Goal: Task Accomplishment & Management: Use online tool/utility

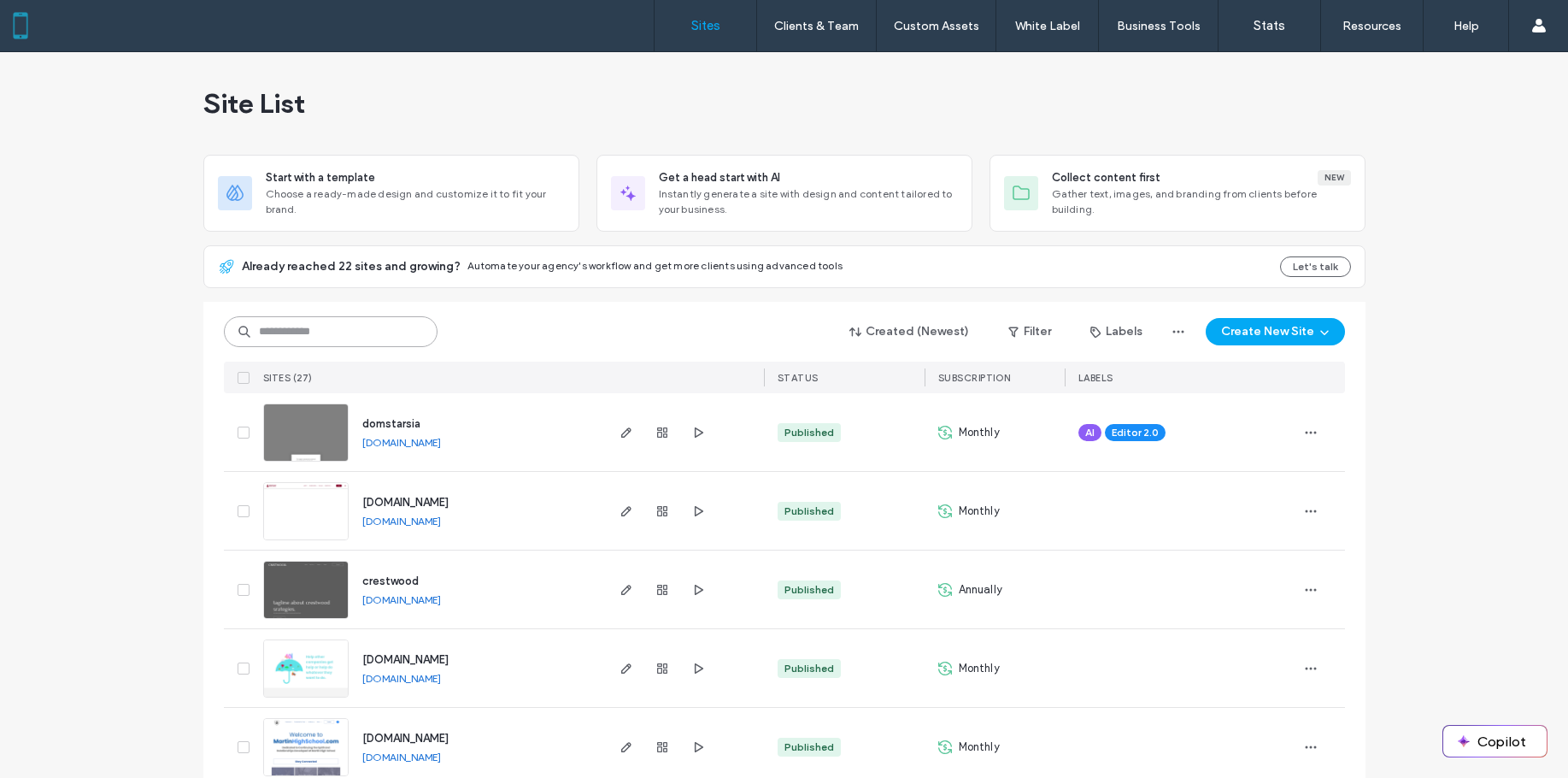
paste input "**********"
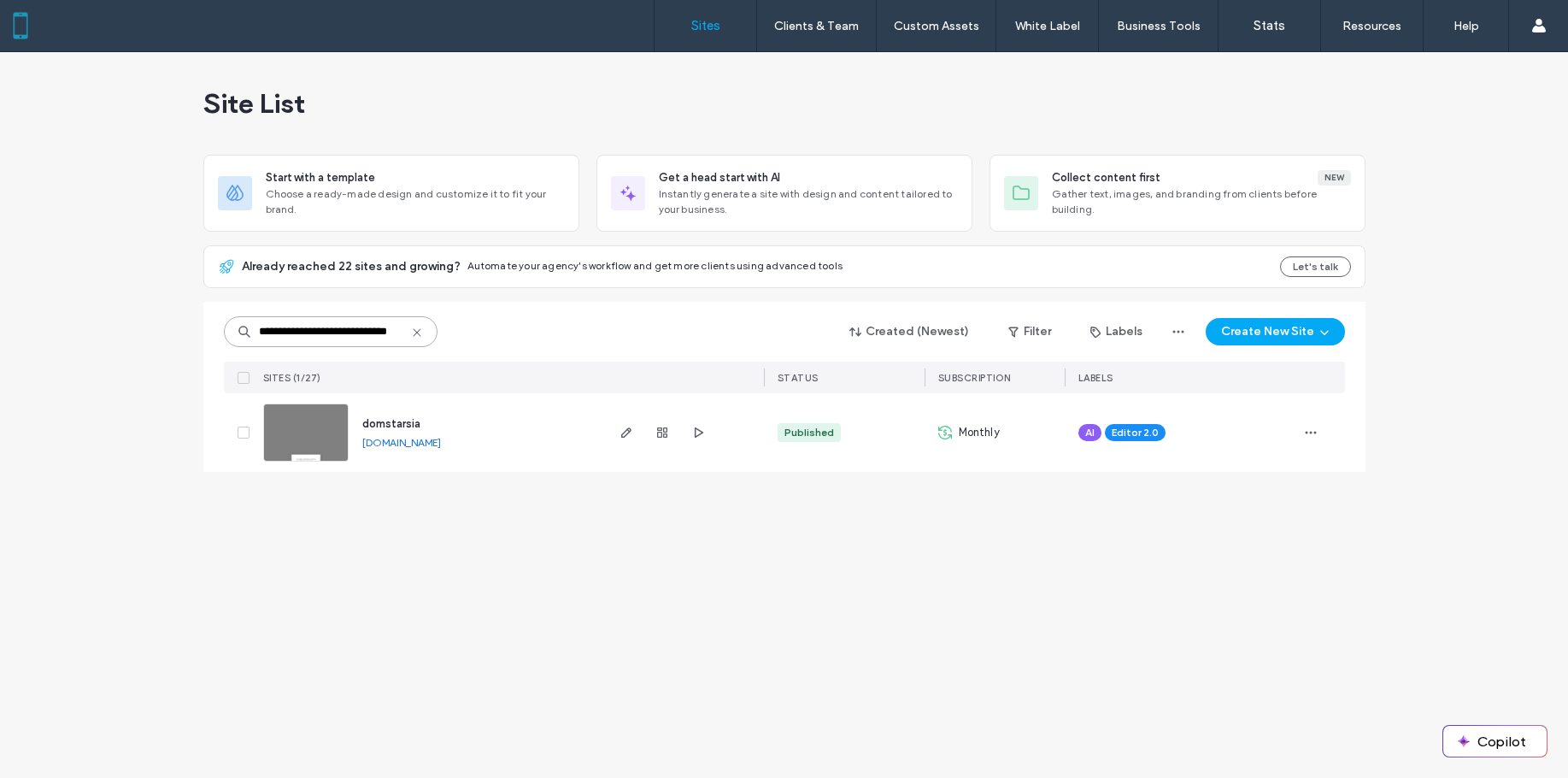
type input "**********"
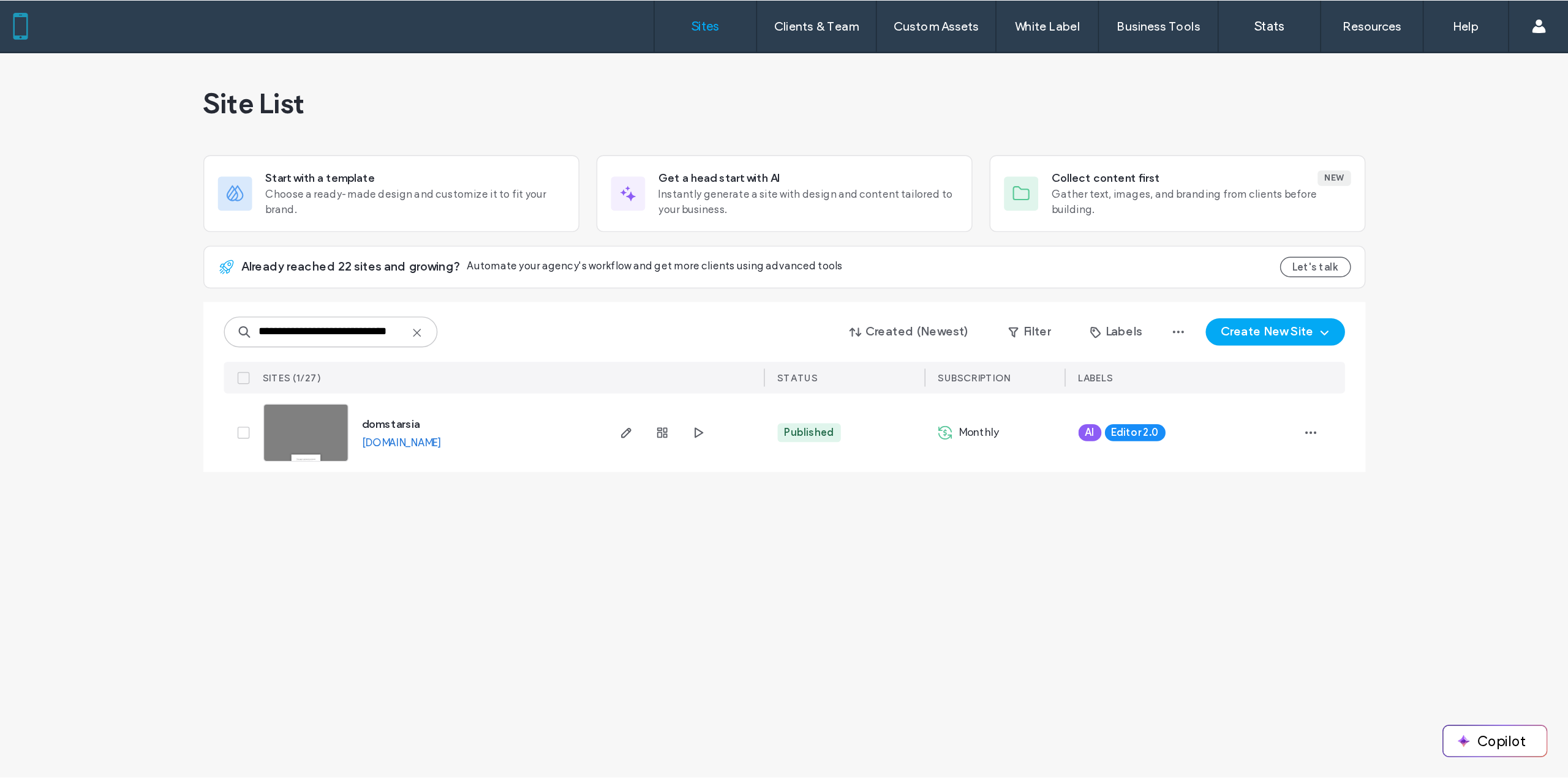
scroll to position [0, 0]
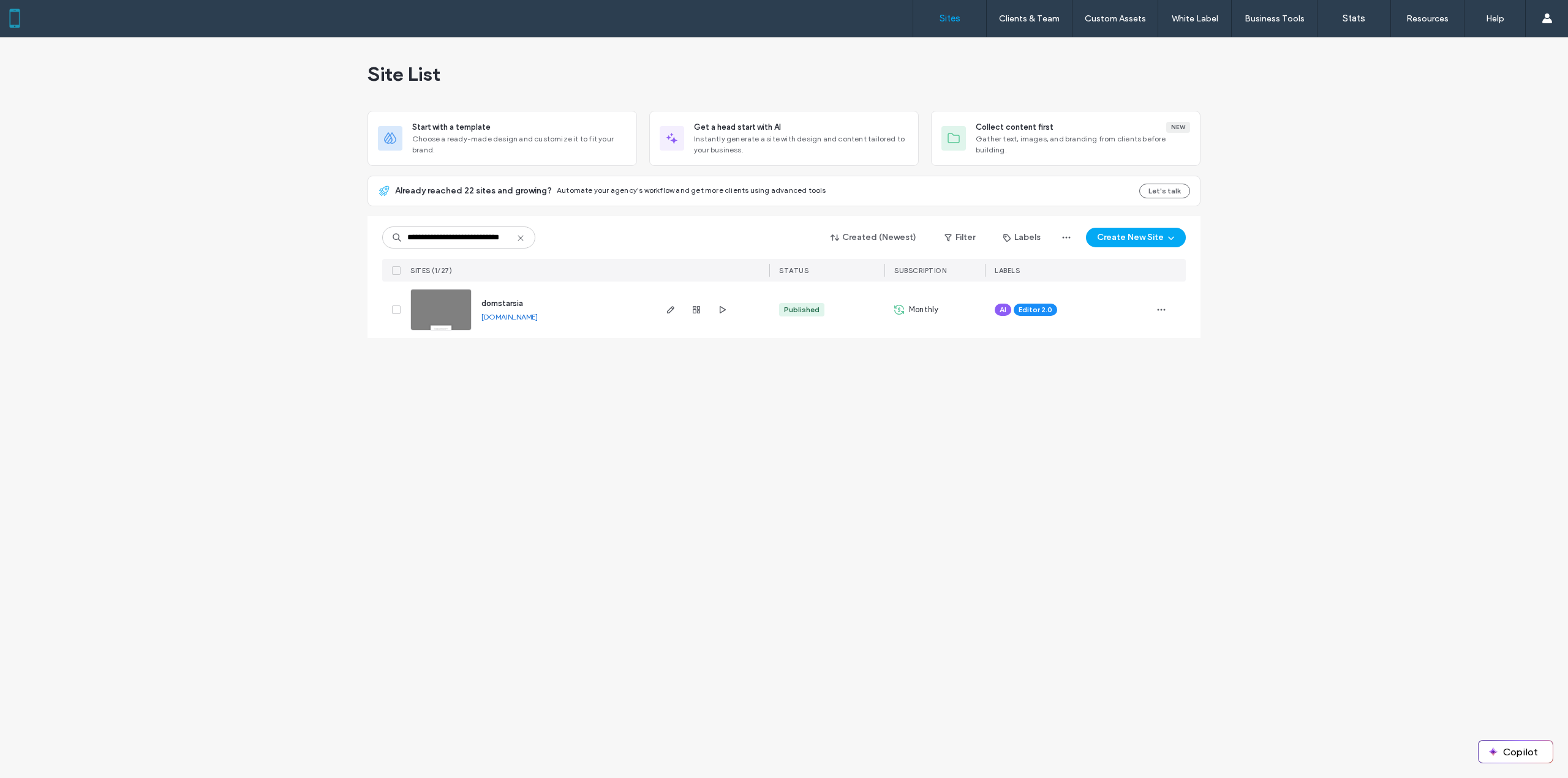
click at [508, 303] on span "domstarsia" at bounding box center [502, 303] width 42 height 9
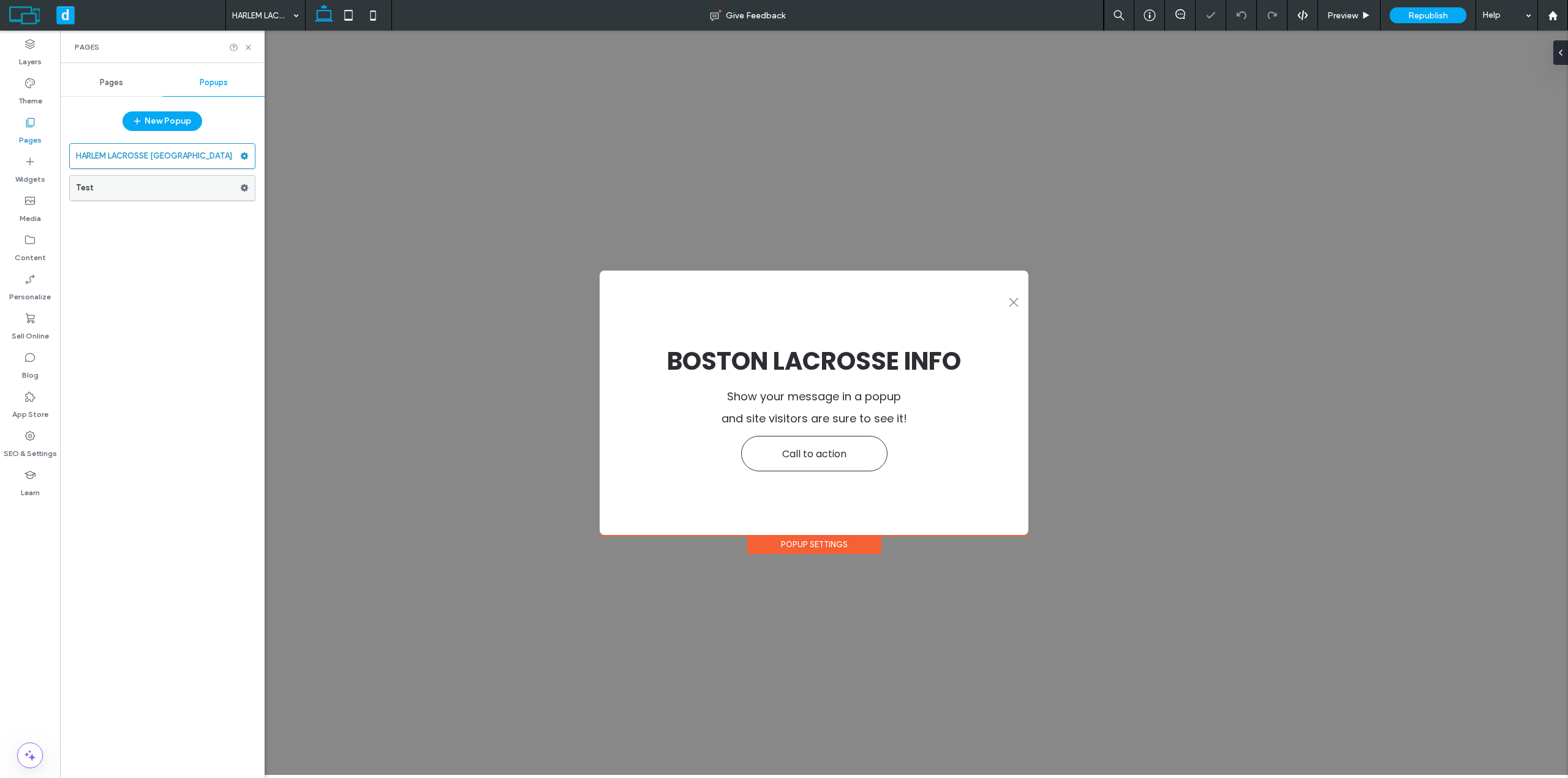
click at [142, 191] on label "Test" at bounding box center [157, 187] width 164 height 24
click at [145, 157] on label "HARLEM LACROSSE [GEOGRAPHIC_DATA]" at bounding box center [157, 155] width 164 height 24
click at [171, 121] on button "New Popup" at bounding box center [162, 122] width 80 height 20
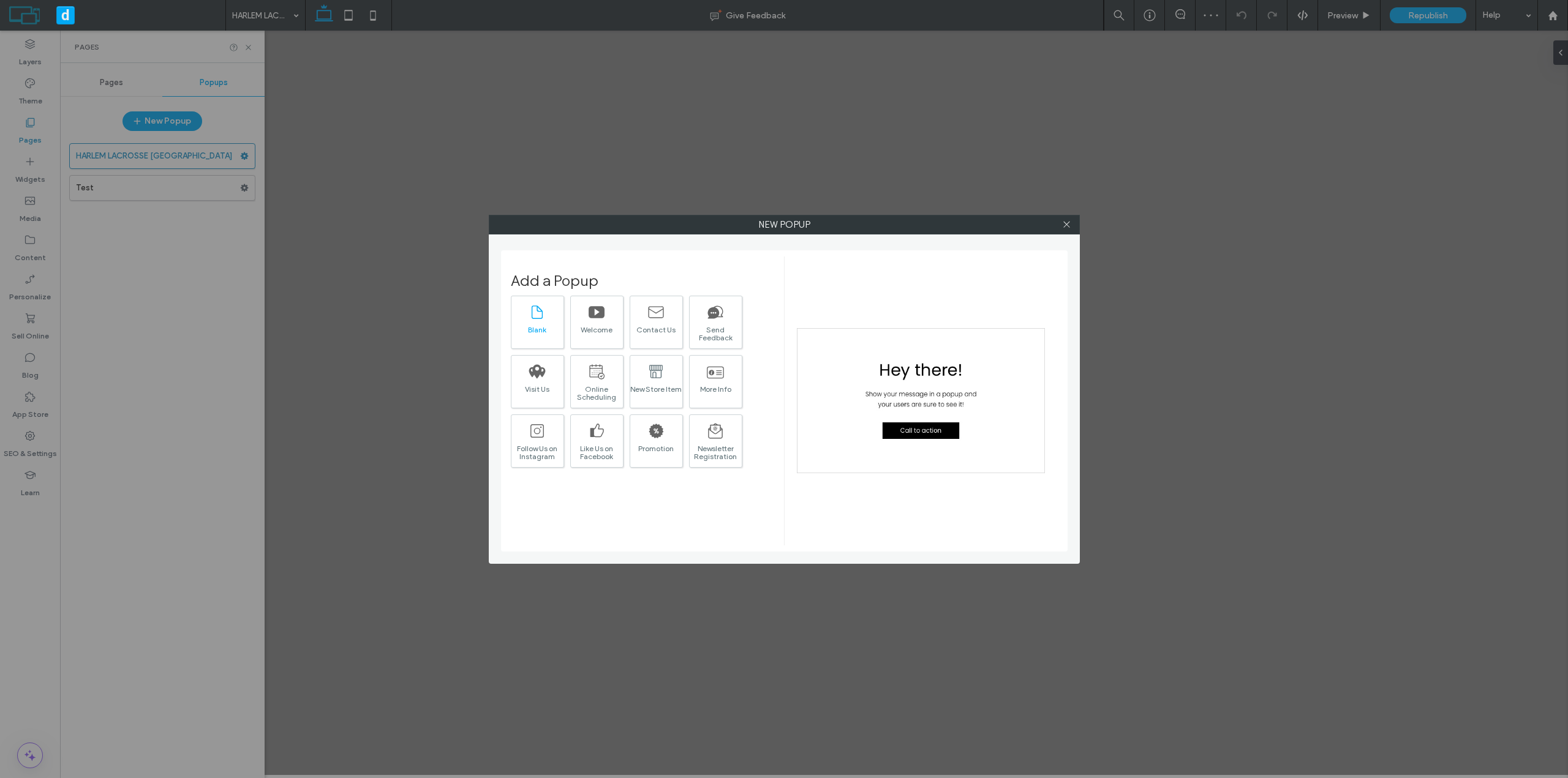
click at [547, 311] on div "Blank" at bounding box center [538, 323] width 54 height 54
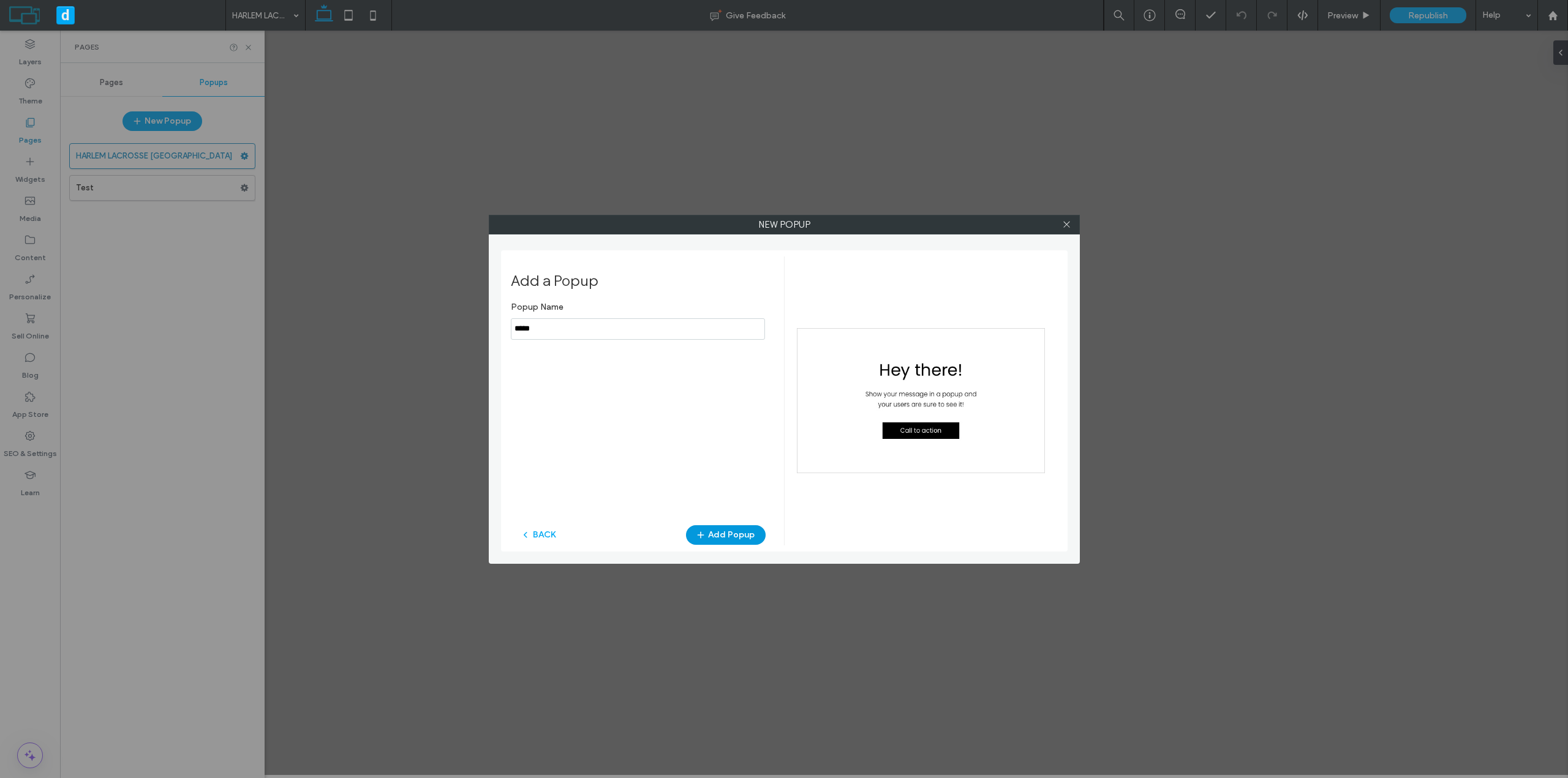
click at [726, 538] on button "Add Popup" at bounding box center [726, 535] width 80 height 20
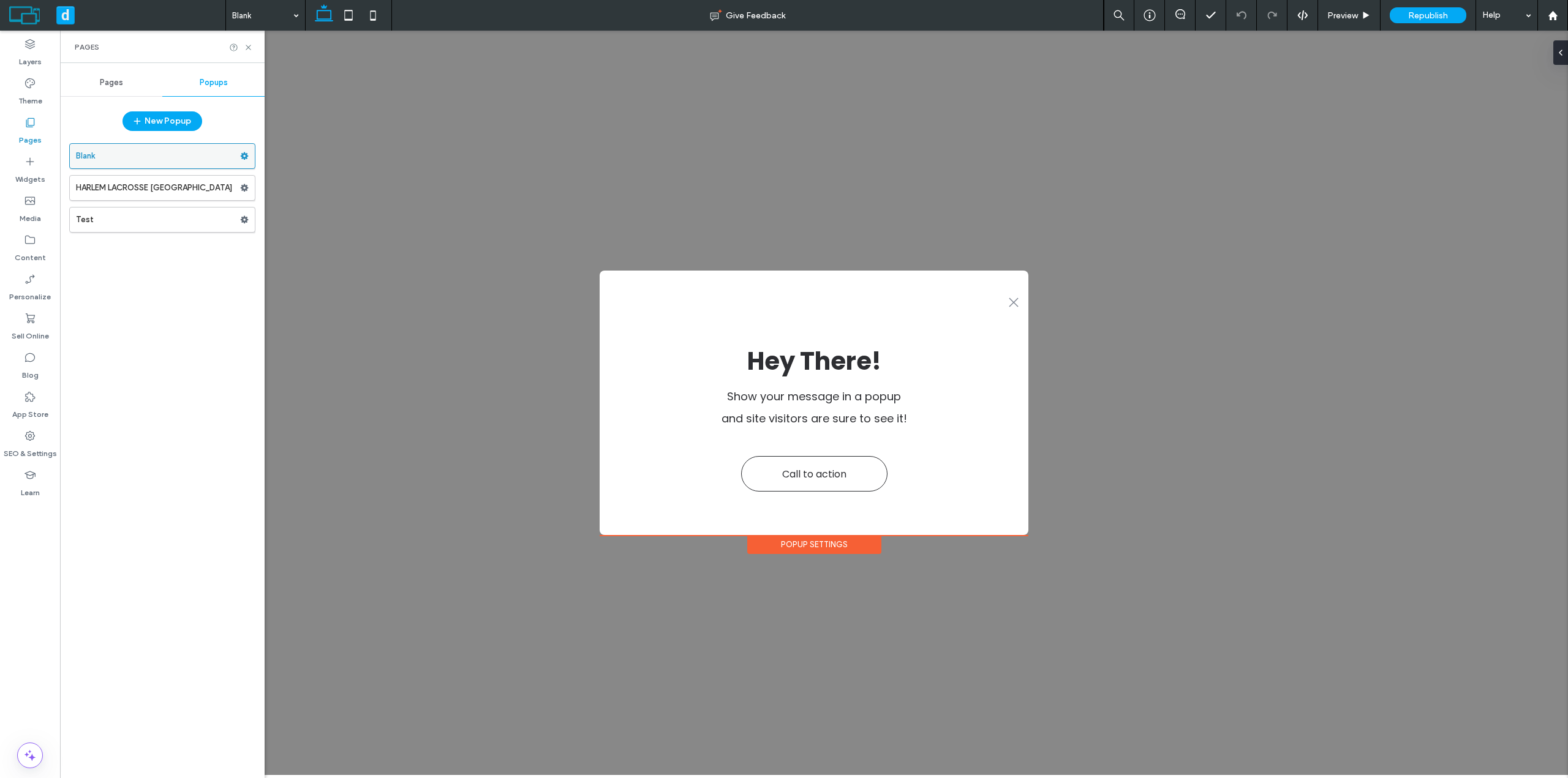
click at [246, 157] on use at bounding box center [244, 155] width 8 height 7
click at [305, 204] on span "Delete" at bounding box center [298, 204] width 27 height 10
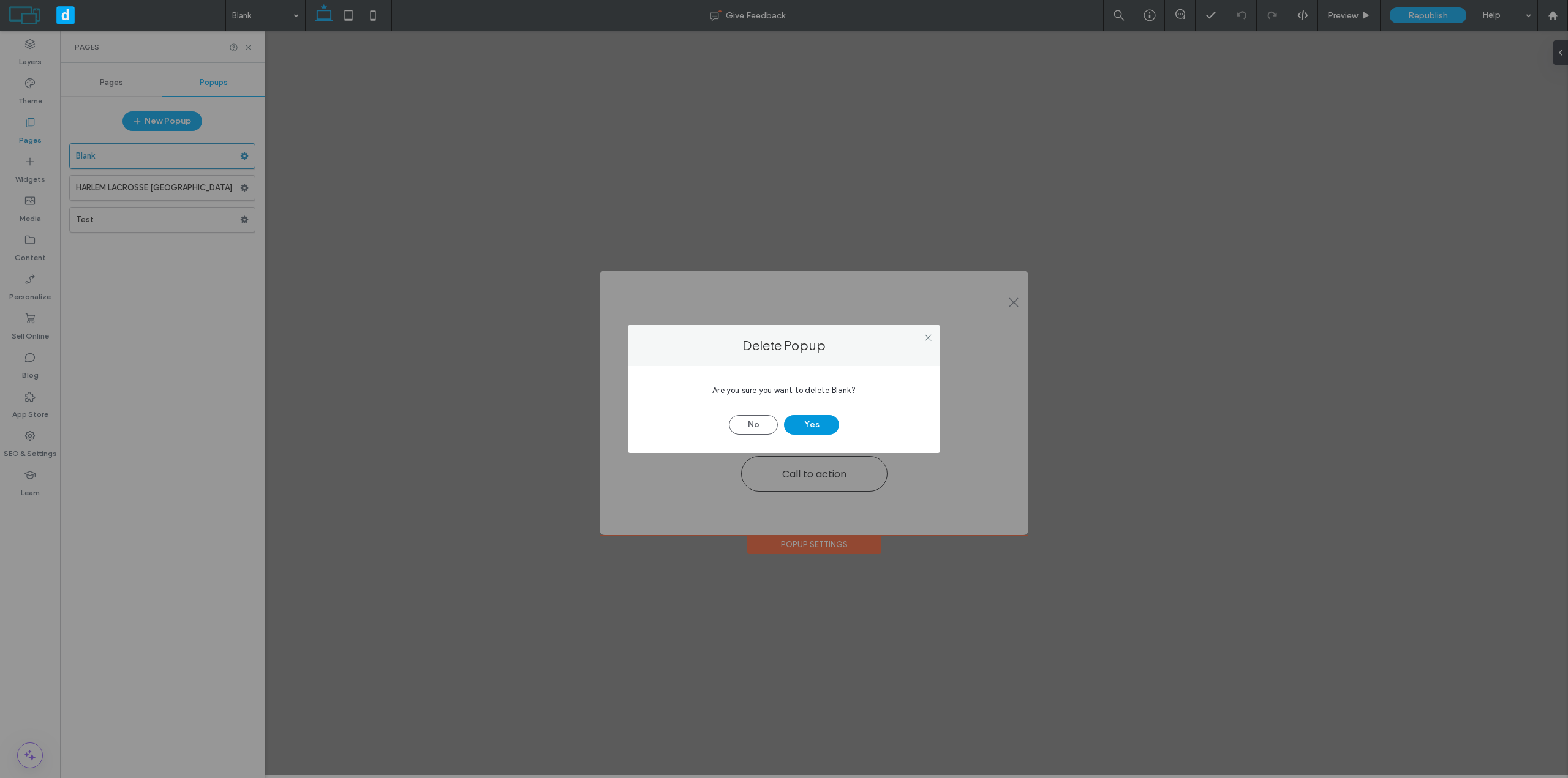
click at [822, 434] on button "Yes" at bounding box center [811, 425] width 55 height 20
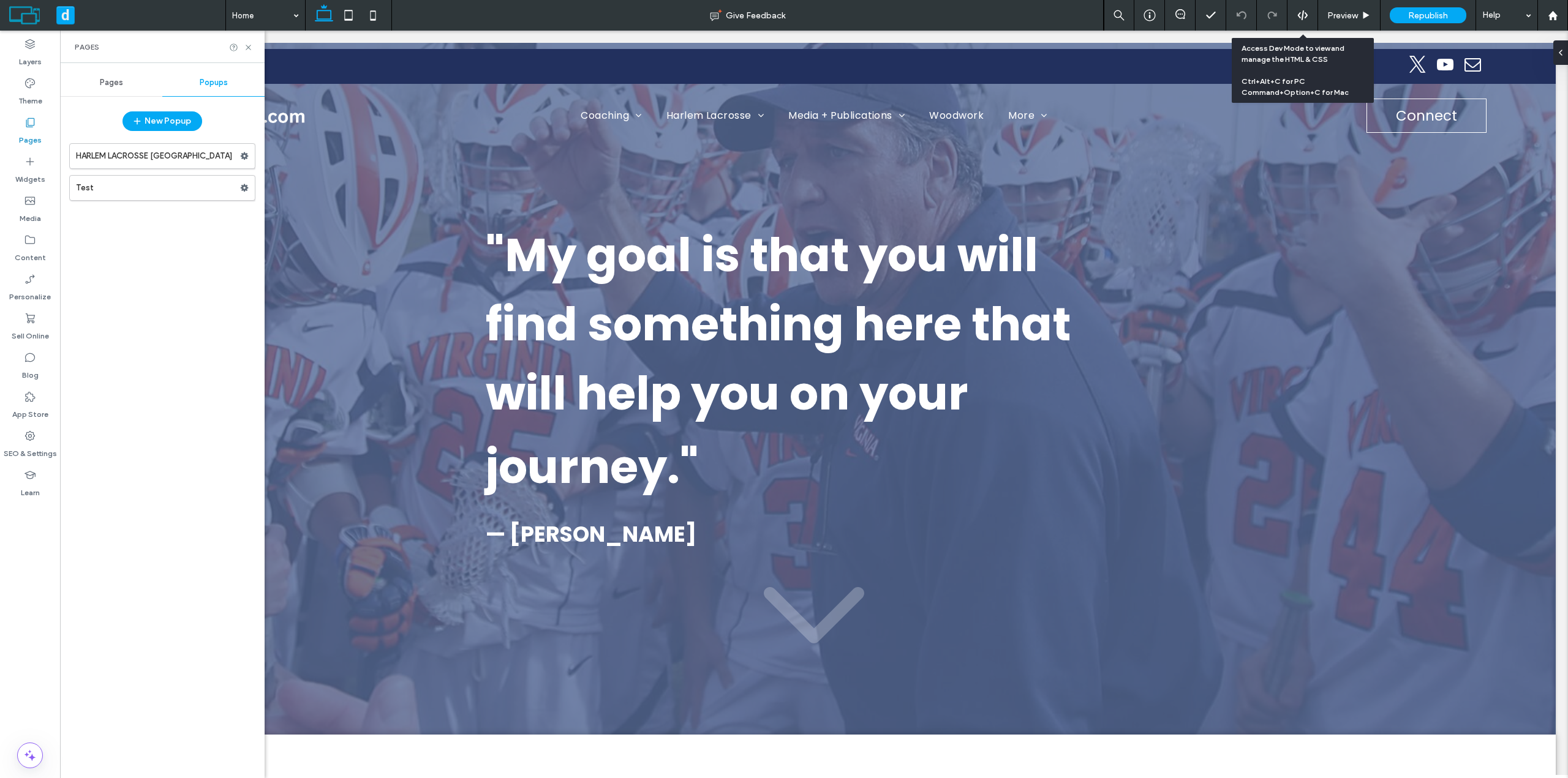
click at [1301, 16] on icon at bounding box center [1303, 15] width 11 height 11
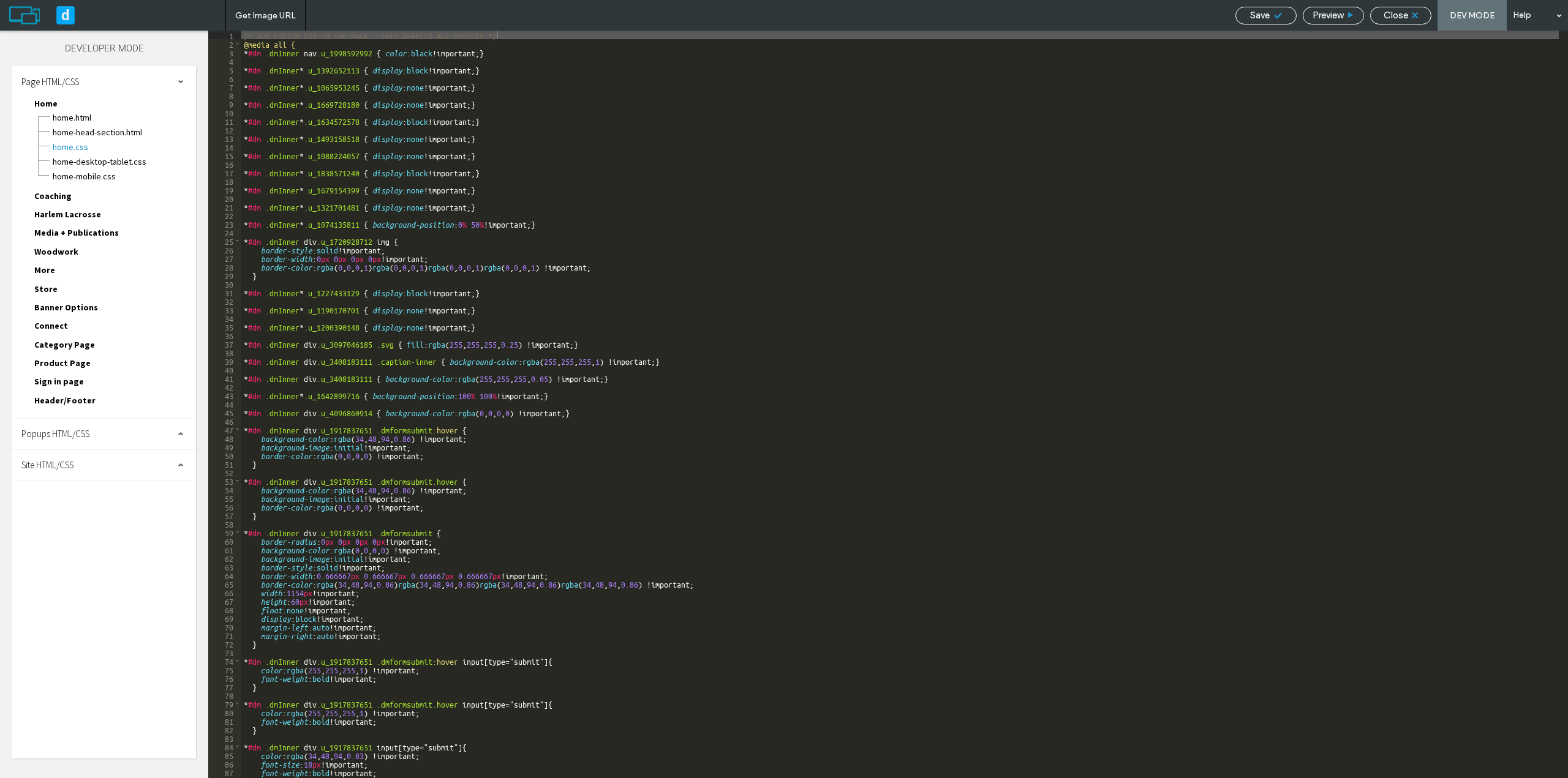
click at [91, 463] on div "Site HTML/CSS" at bounding box center [104, 465] width 184 height 31
click at [102, 463] on div "Site HTML/CSS" at bounding box center [104, 465] width 184 height 31
click at [1403, 17] on span "Close" at bounding box center [1396, 15] width 24 height 11
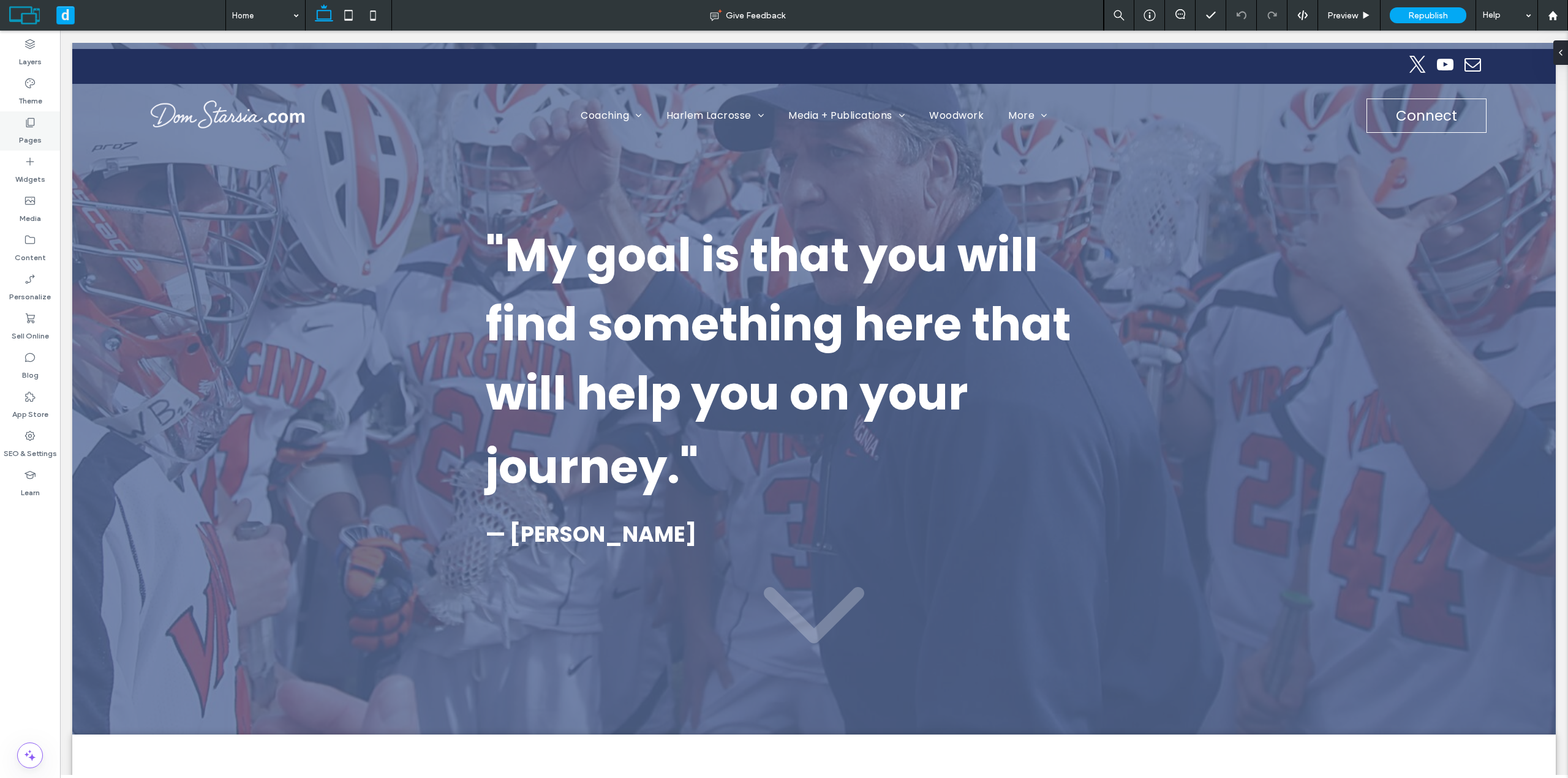
click at [31, 129] on label "Pages" at bounding box center [30, 137] width 23 height 17
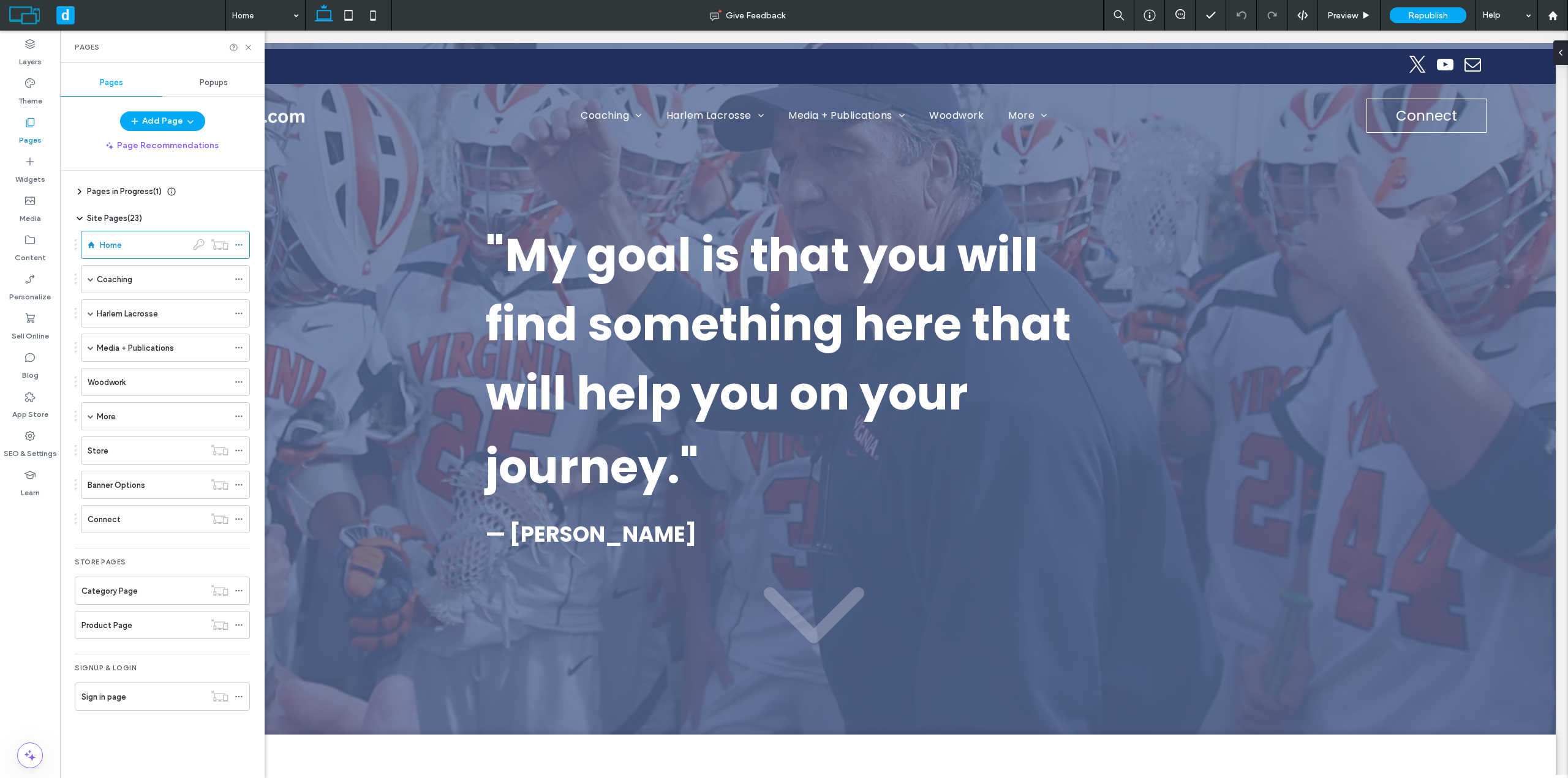
click at [210, 82] on span "Popups" at bounding box center [214, 82] width 28 height 10
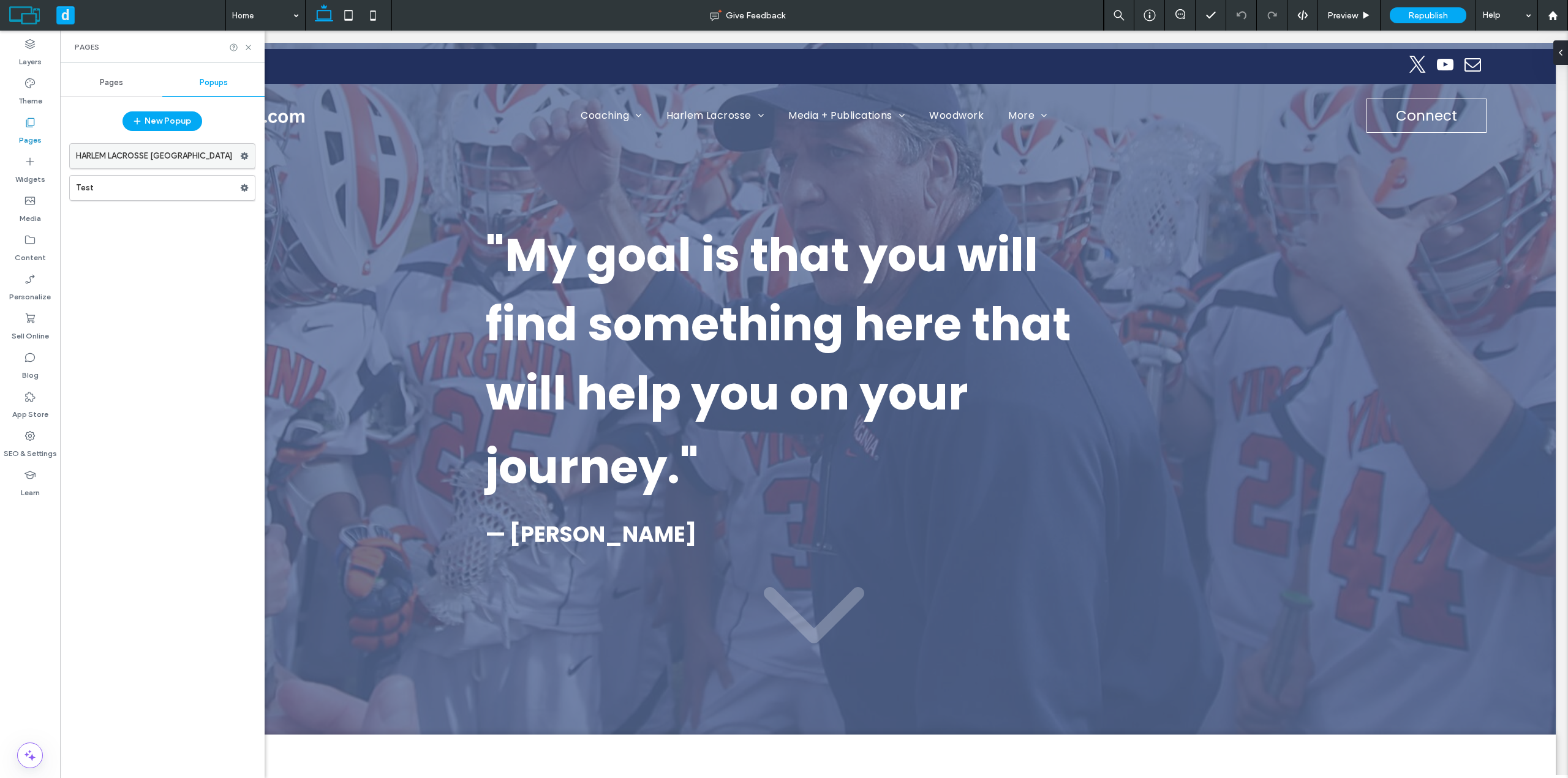
click at [163, 164] on label "HARLEM LACROSSE [GEOGRAPHIC_DATA]" at bounding box center [157, 155] width 164 height 24
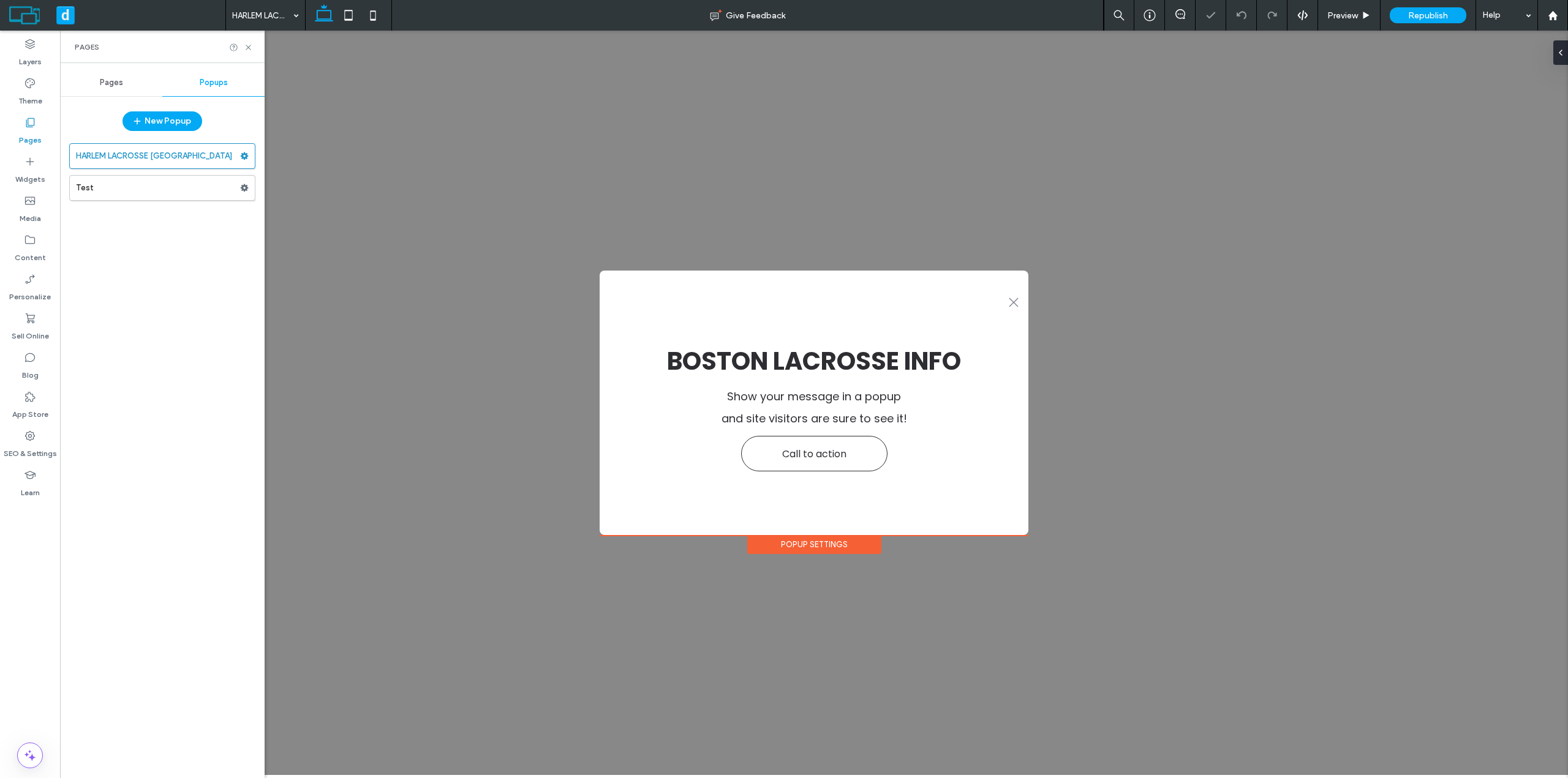
click at [785, 549] on div "Popup Settings" at bounding box center [814, 544] width 134 height 19
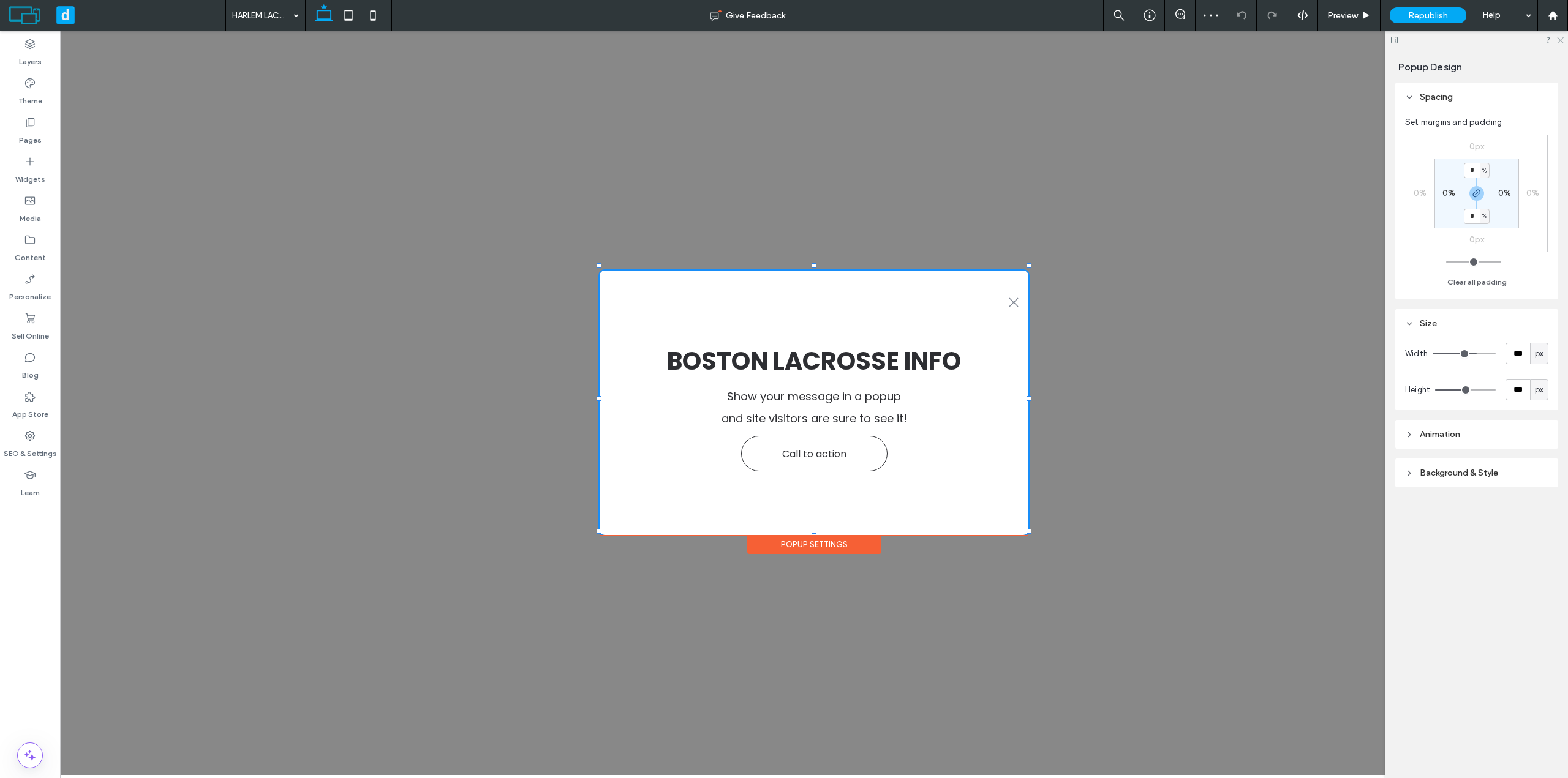
click at [1560, 42] on icon at bounding box center [1560, 39] width 8 height 8
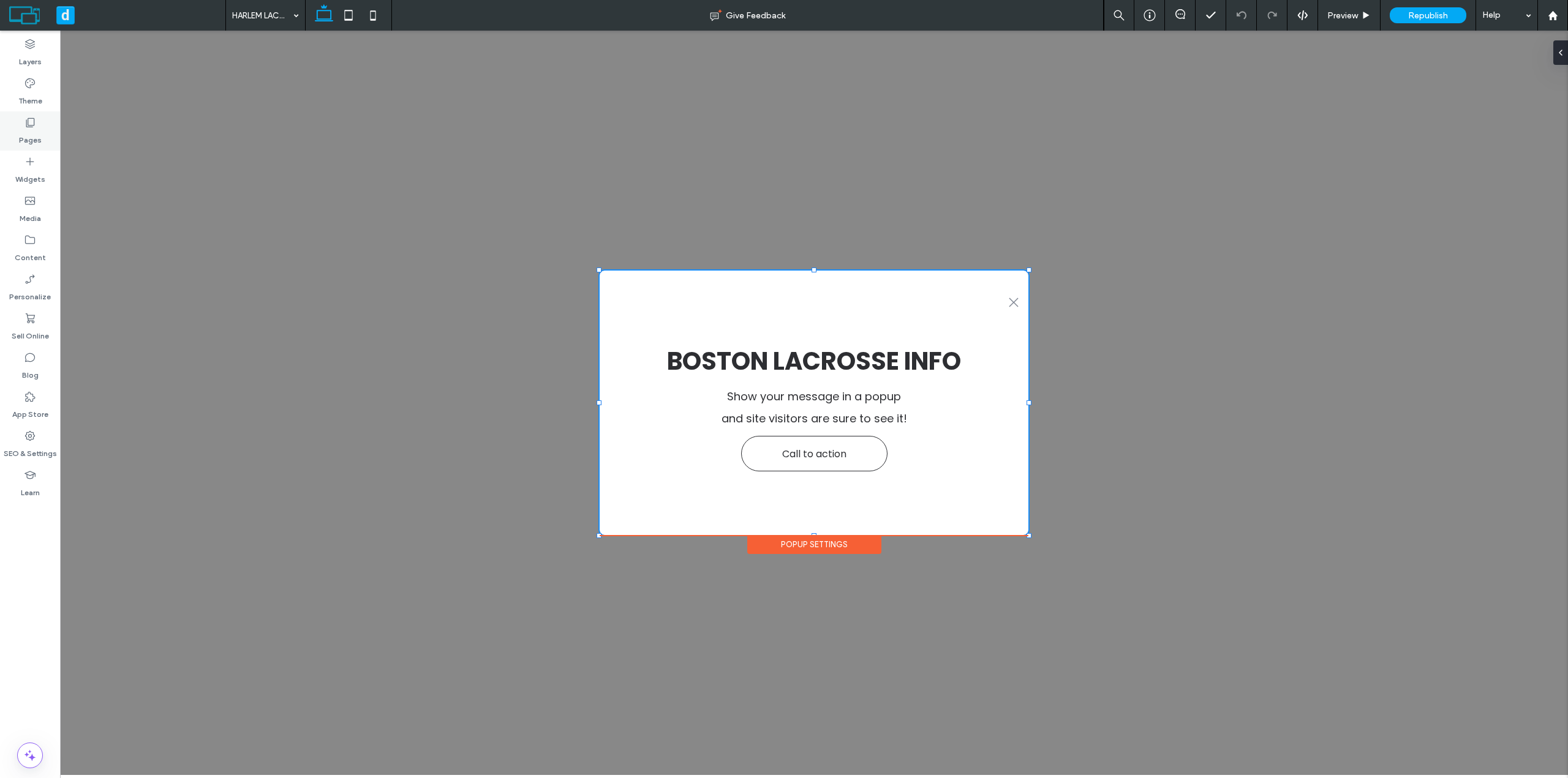
click at [29, 133] on label "Pages" at bounding box center [30, 137] width 23 height 17
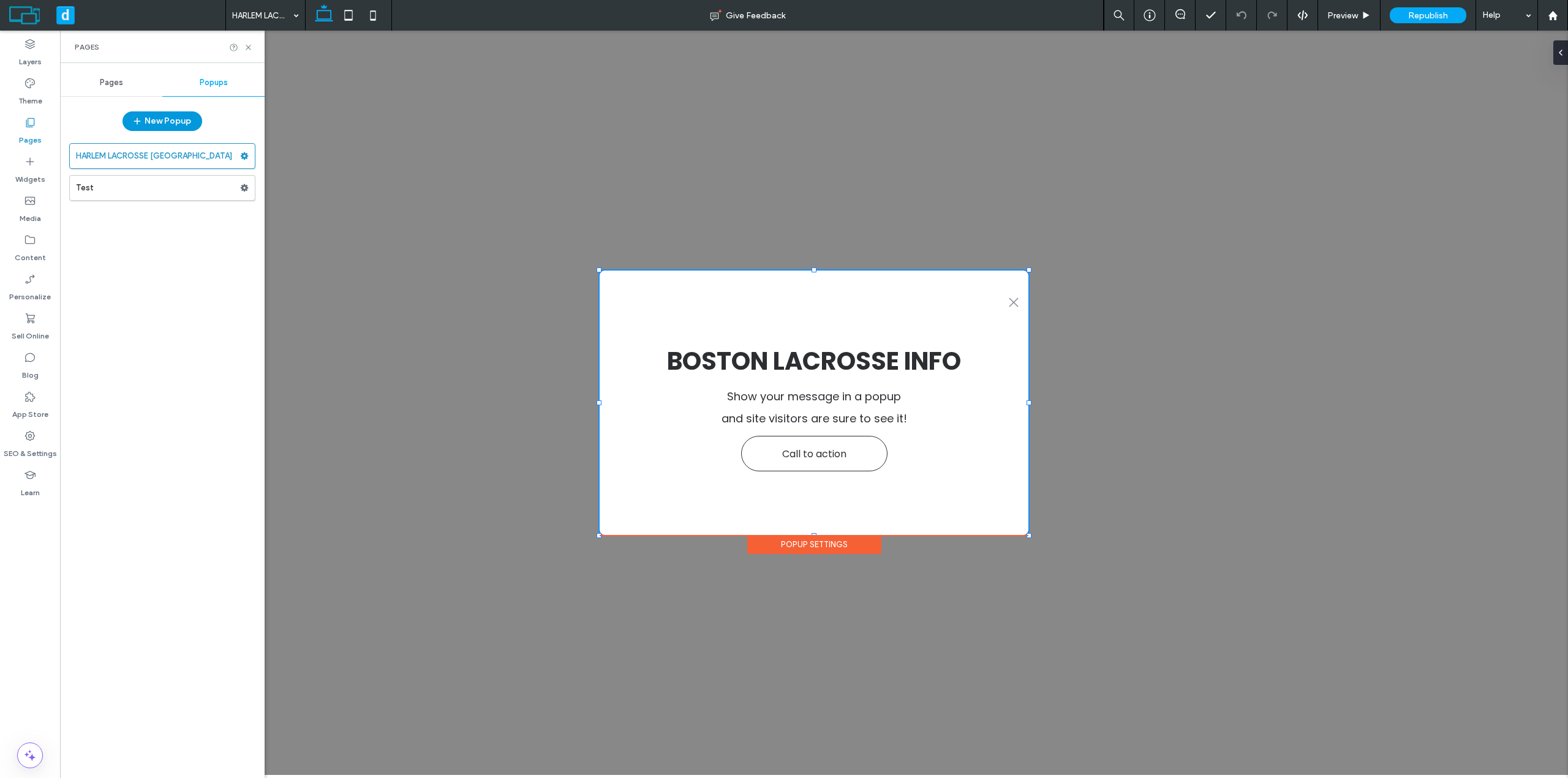
click at [161, 122] on button "New Popup" at bounding box center [162, 122] width 80 height 20
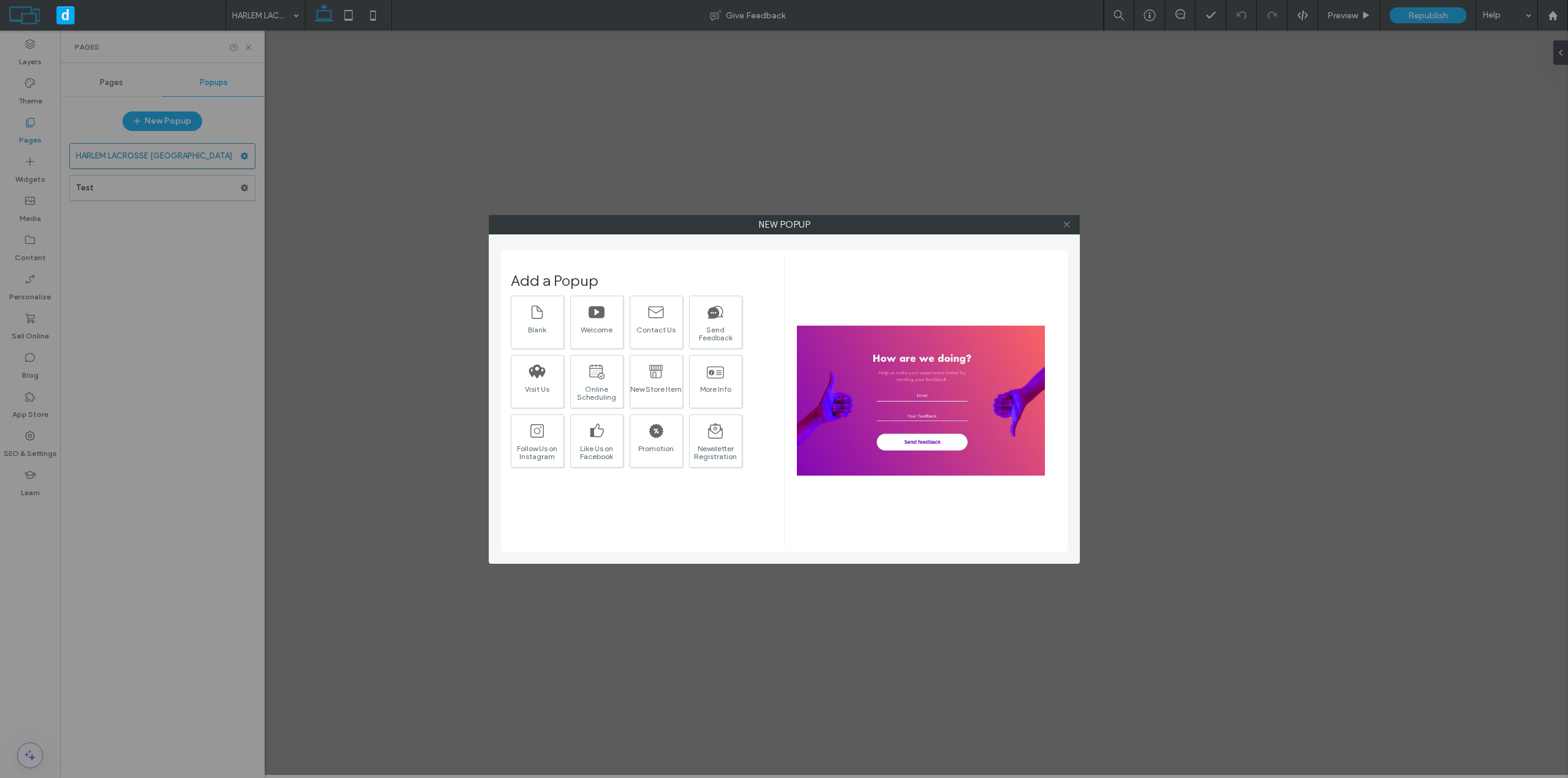
click at [1068, 226] on icon at bounding box center [1067, 225] width 9 height 9
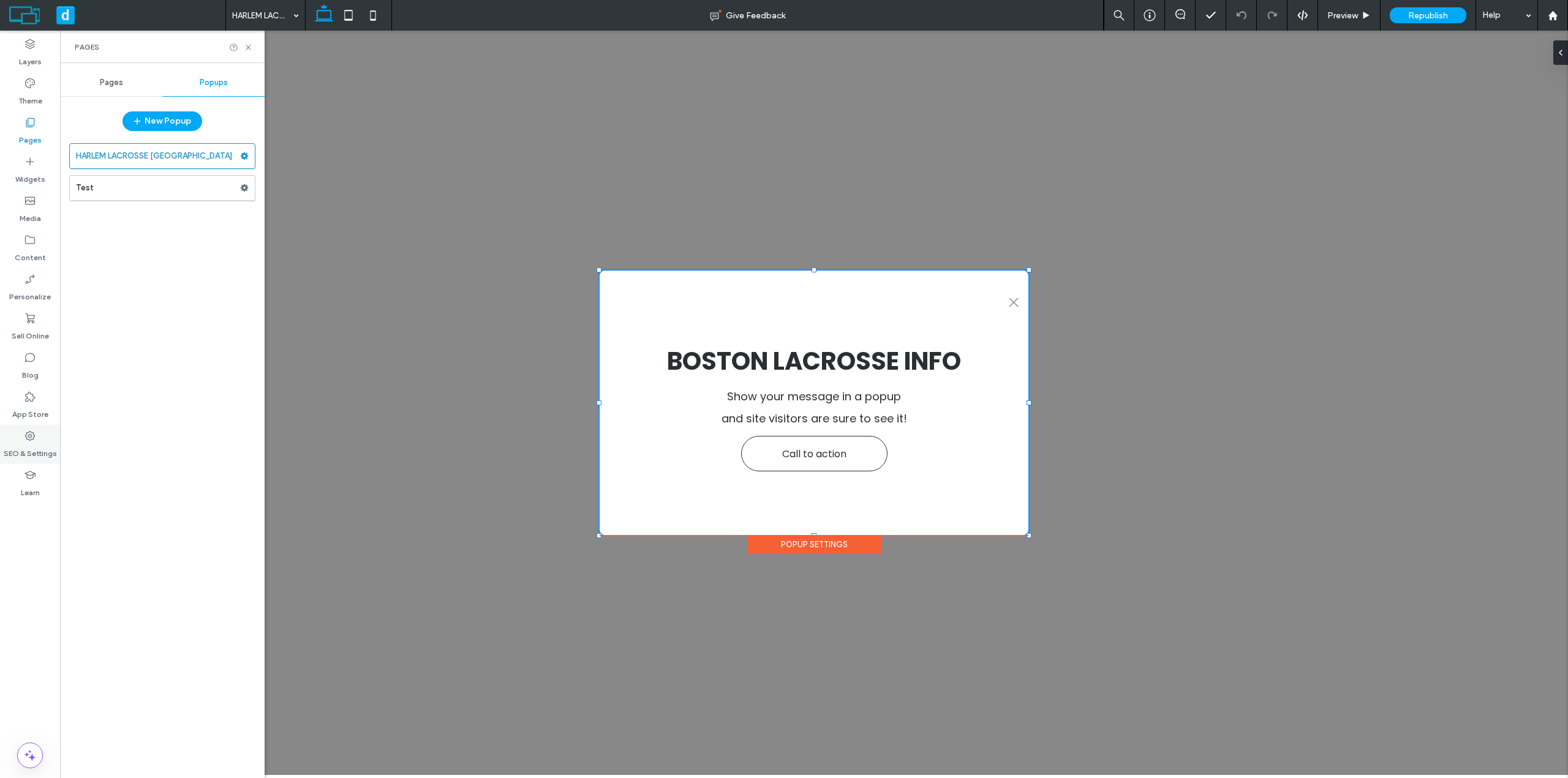
drag, startPoint x: 26, startPoint y: 434, endPoint x: 34, endPoint y: 434, distance: 8.0
click at [26, 434] on icon at bounding box center [30, 436] width 12 height 12
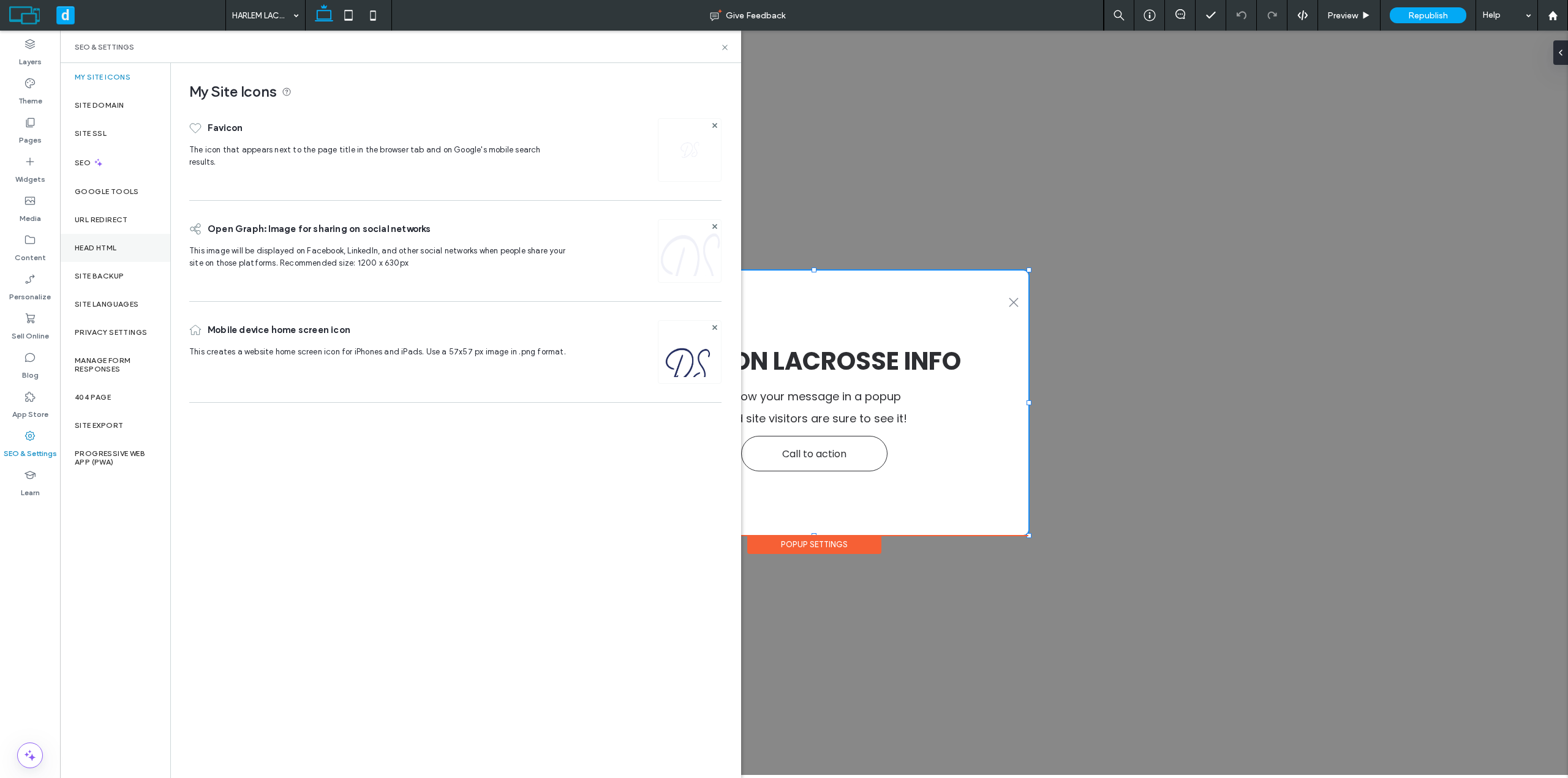
click at [117, 248] on label "Head HTML" at bounding box center [95, 248] width 42 height 8
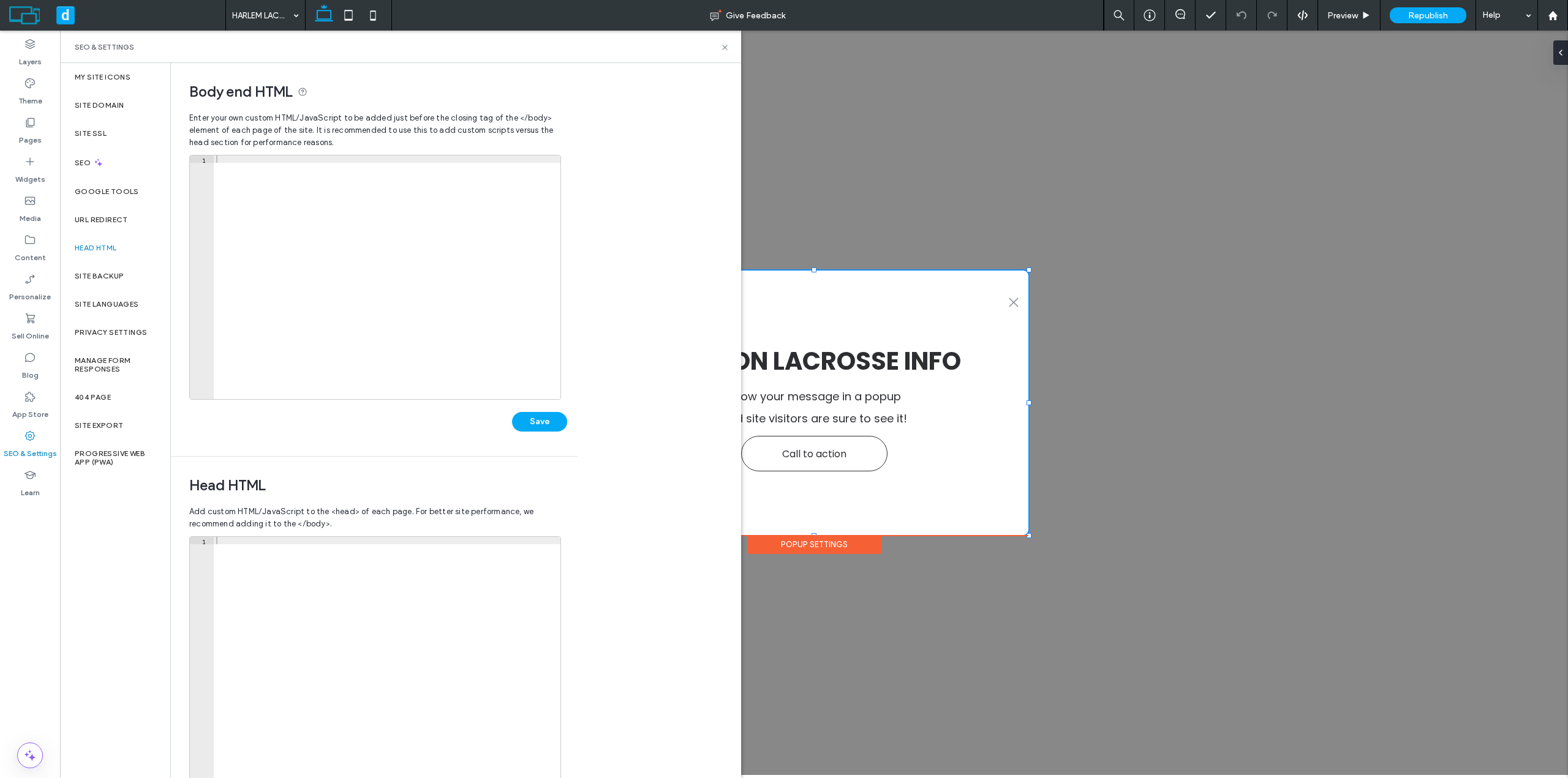
click at [417, 323] on div at bounding box center [387, 285] width 347 height 259
click at [456, 582] on div at bounding box center [387, 666] width 347 height 259
click at [116, 198] on div "Google Tools" at bounding box center [115, 191] width 110 height 28
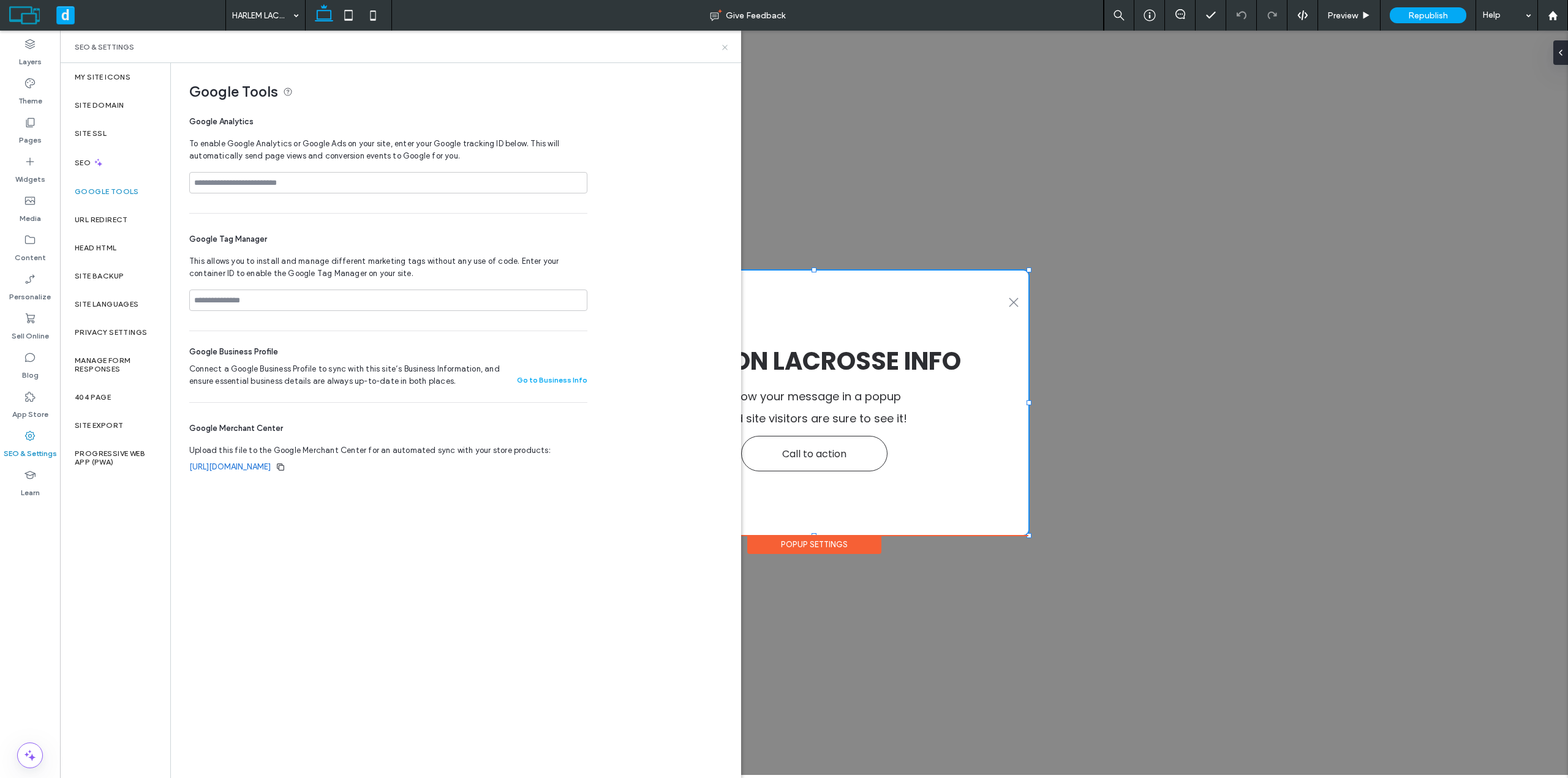
click at [725, 47] on use at bounding box center [724, 46] width 5 height 5
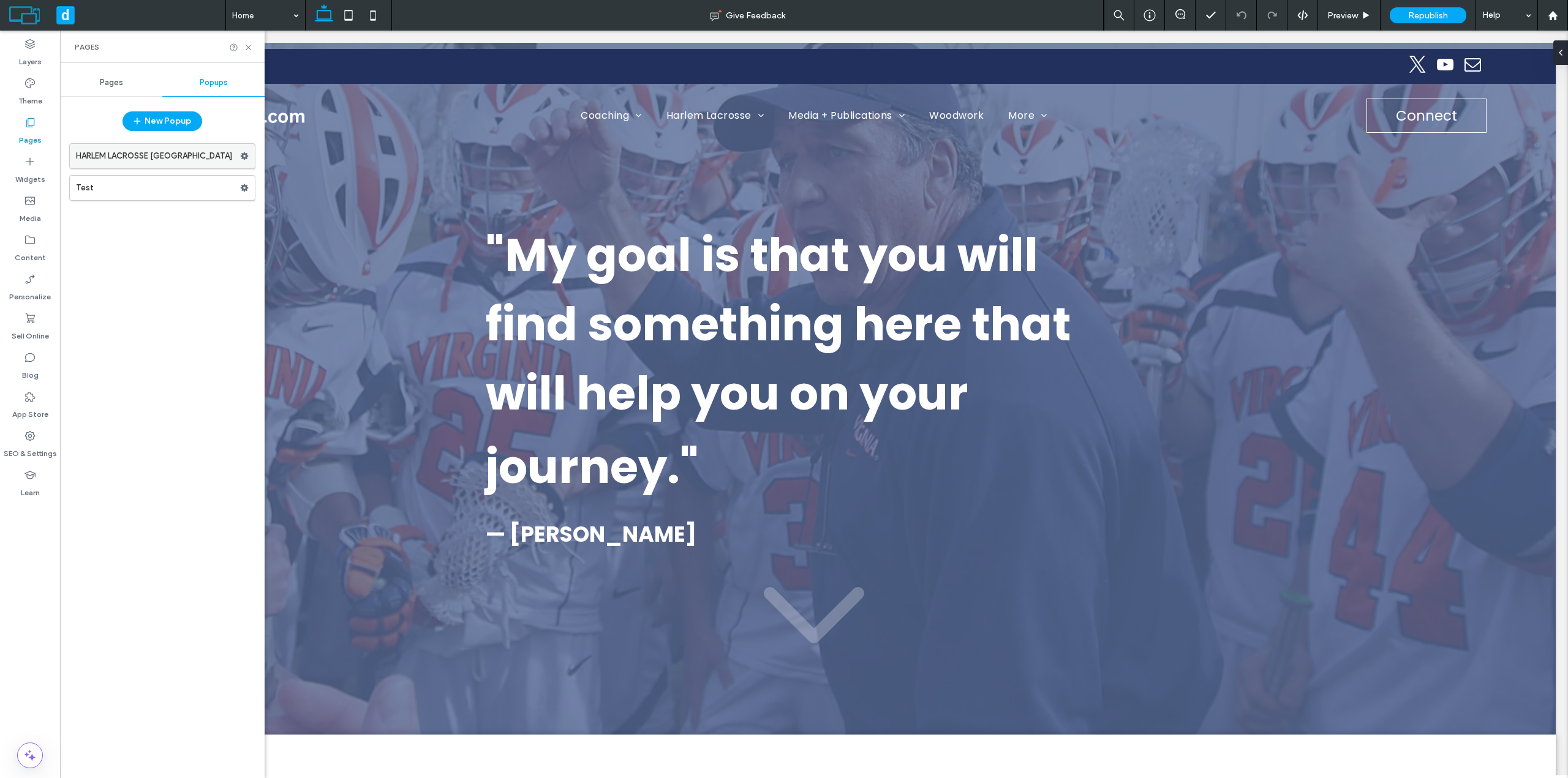
click at [174, 157] on label "HARLEM LACROSSE BOSTON" at bounding box center [157, 155] width 164 height 24
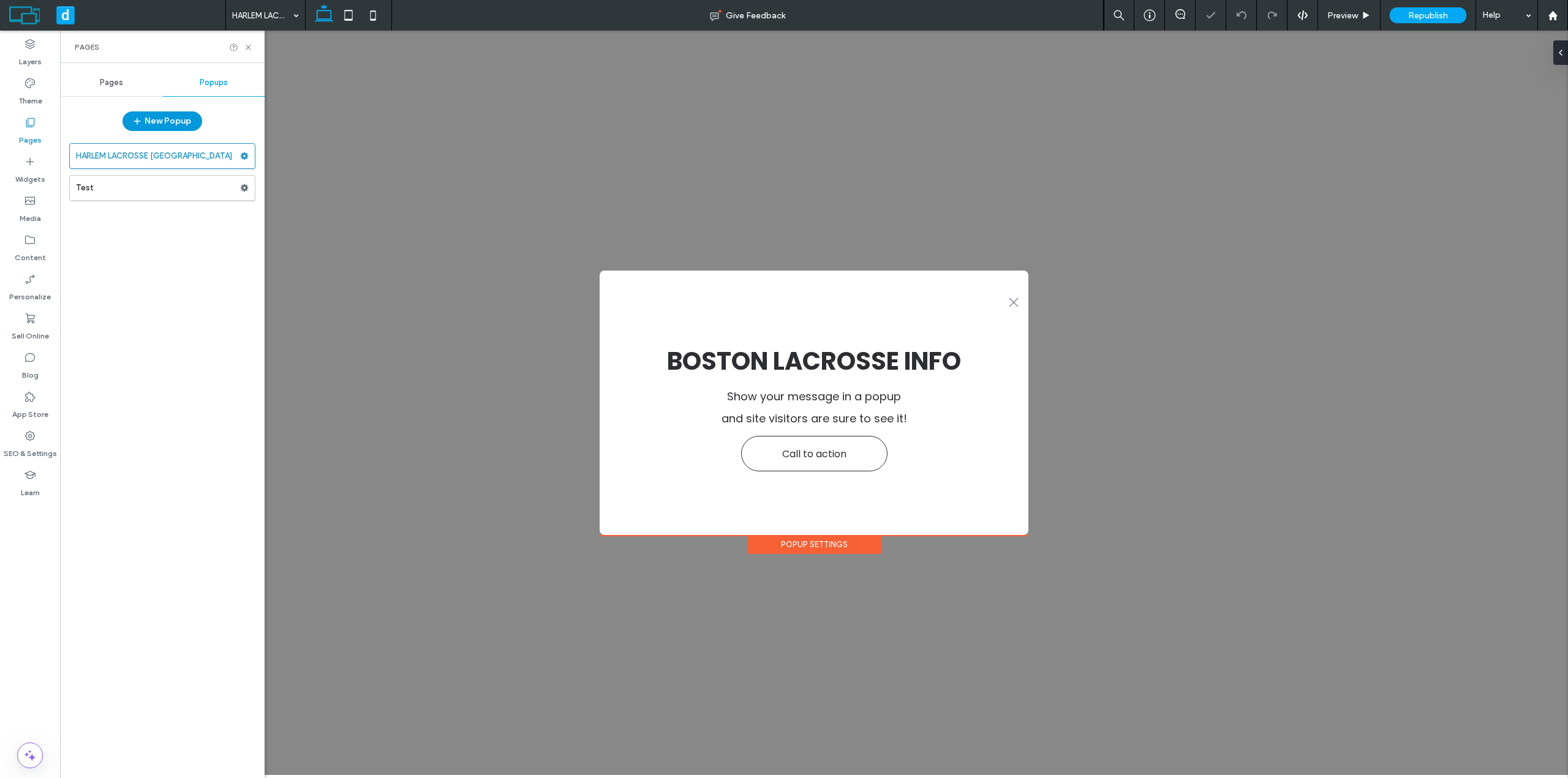
click at [189, 123] on button "New Popup" at bounding box center [162, 122] width 80 height 20
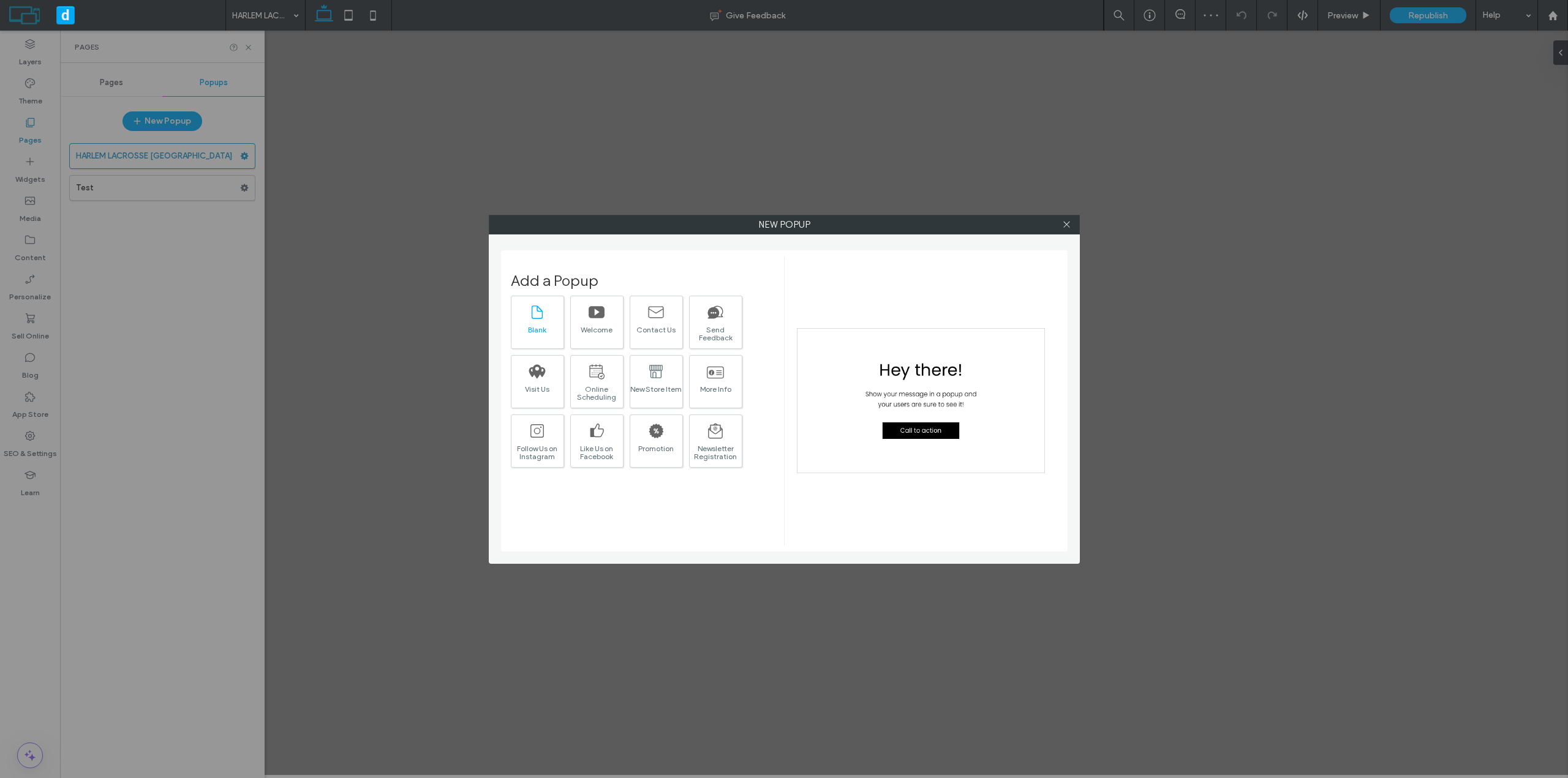
click at [528, 315] on div "Blank" at bounding box center [538, 323] width 54 height 54
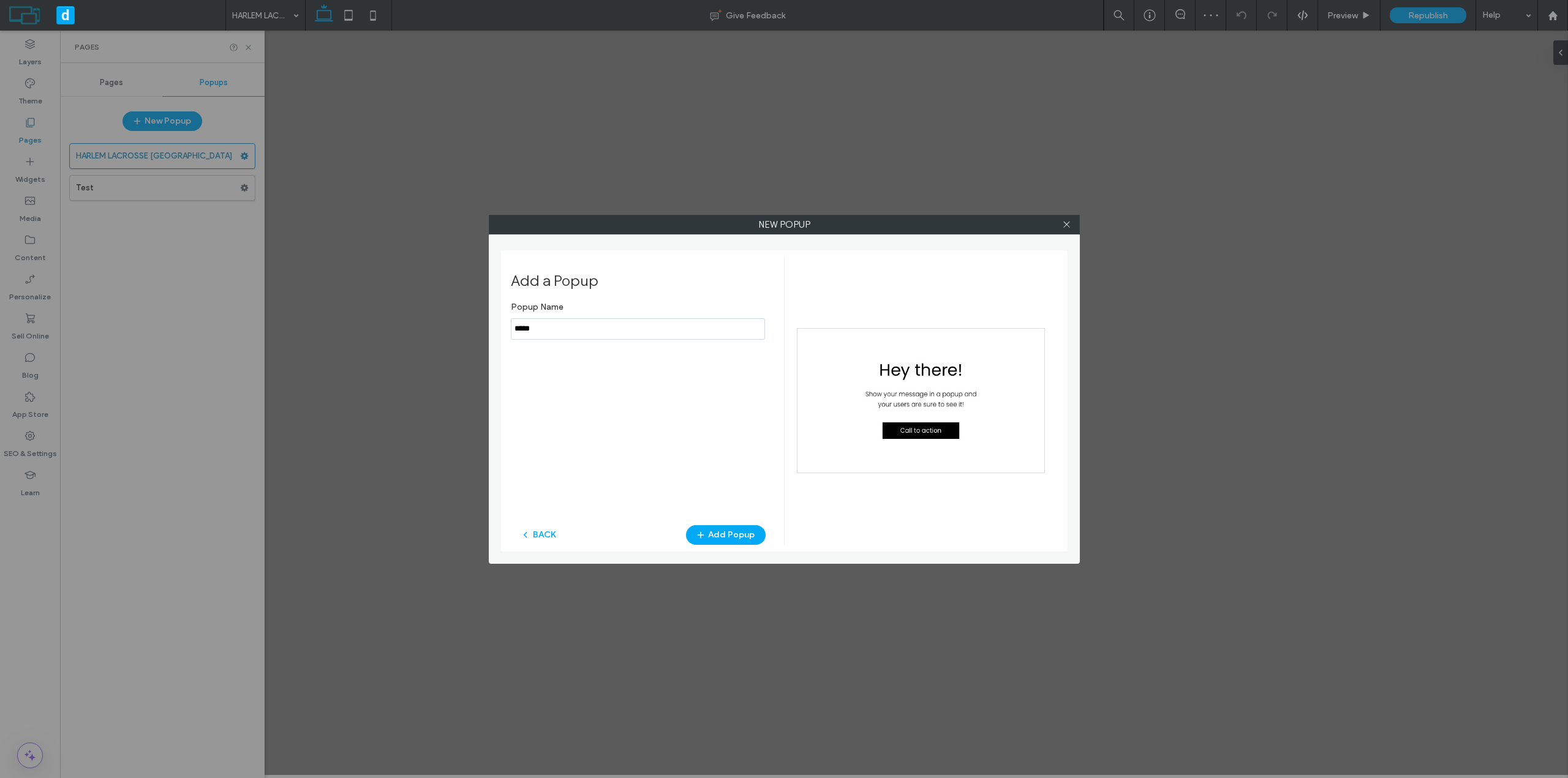
click at [560, 336] on input "notEmpty" at bounding box center [638, 329] width 254 height 22
type input "**********"
click at [727, 540] on button "Add Popup" at bounding box center [726, 535] width 80 height 20
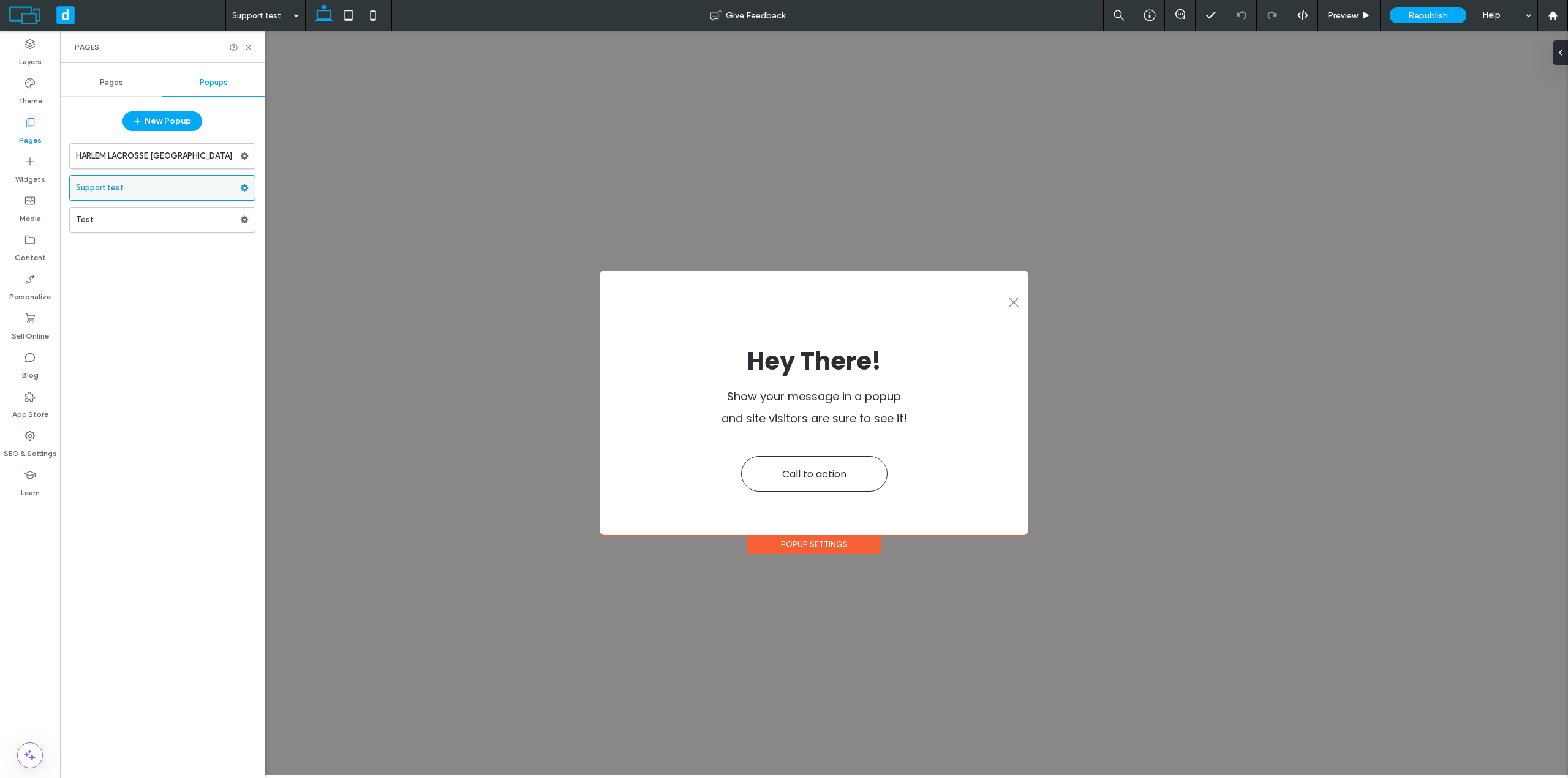
click at [244, 191] on use at bounding box center [244, 187] width 8 height 7
click at [301, 238] on span "Delete" at bounding box center [298, 236] width 27 height 10
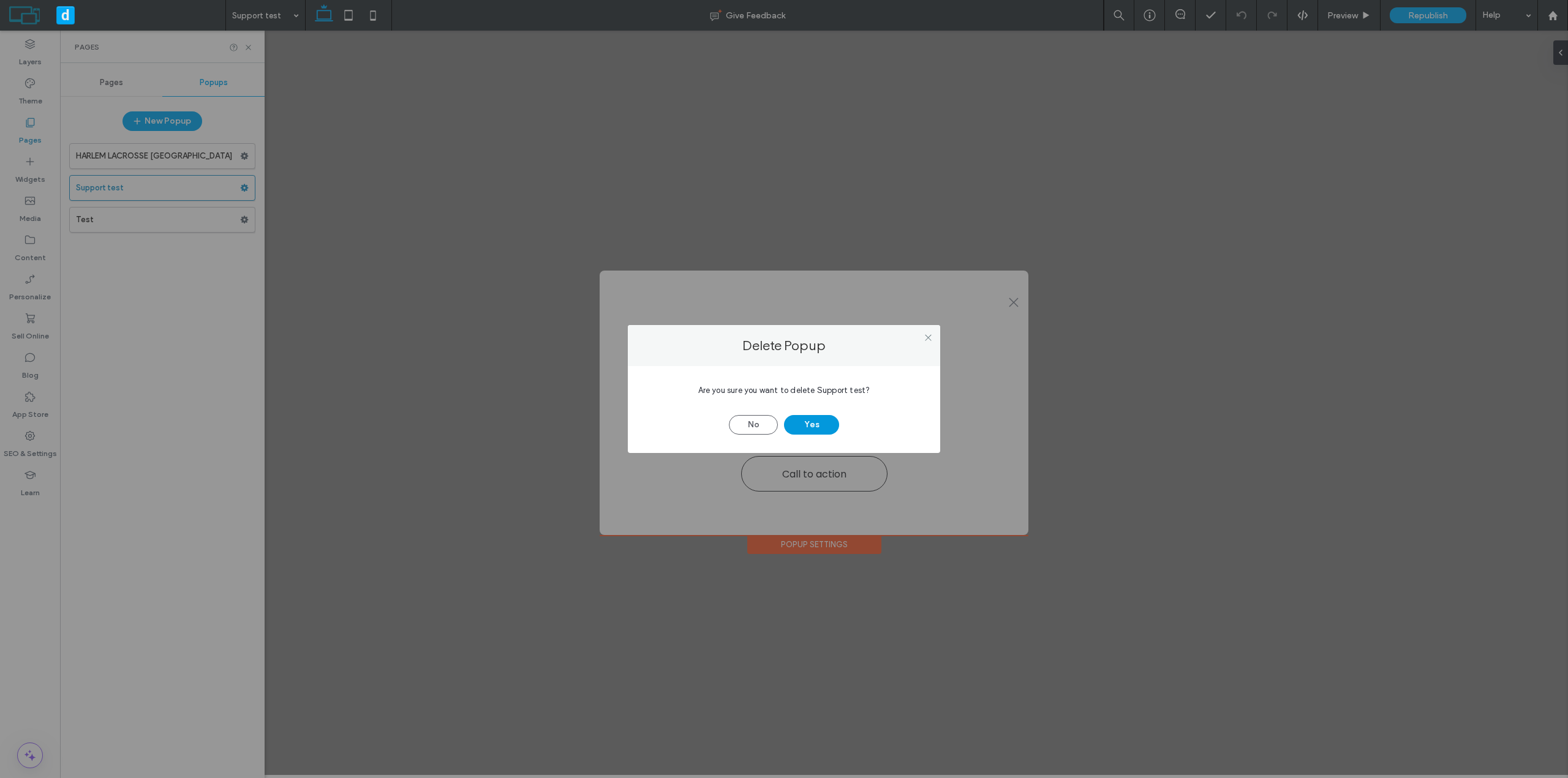
click at [809, 426] on button "Yes" at bounding box center [811, 425] width 55 height 20
